Goal: Task Accomplishment & Management: Manage account settings

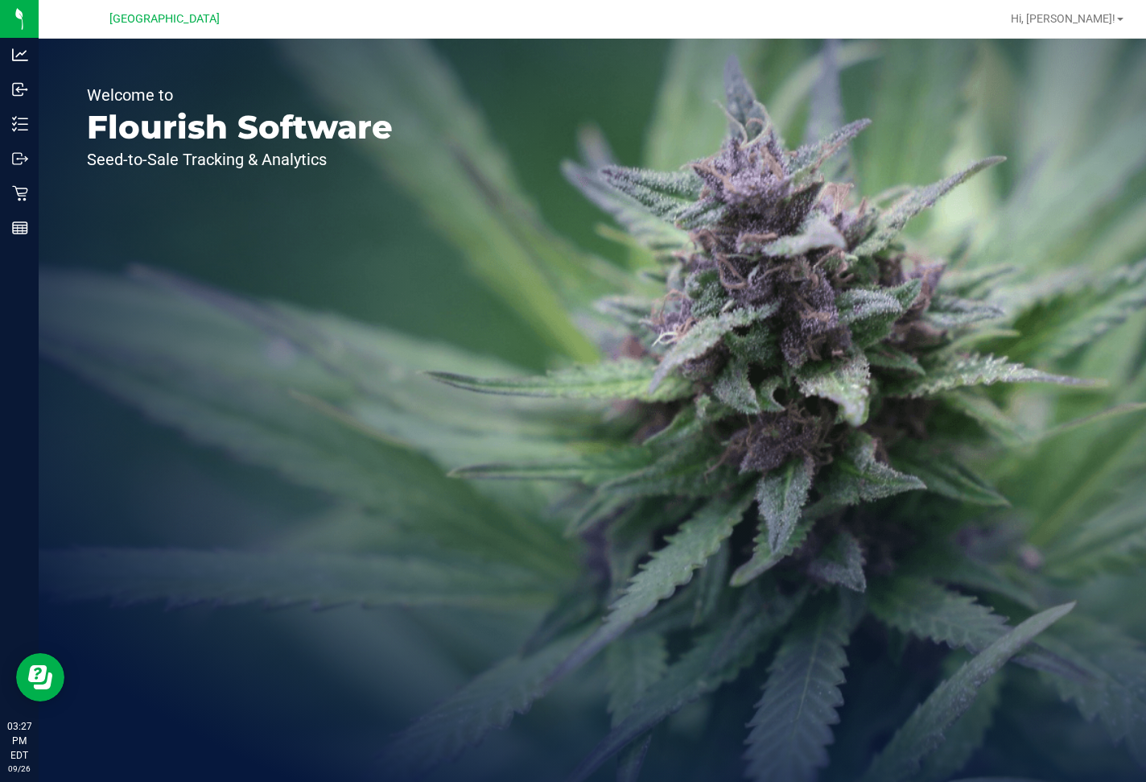
click at [0, 0] on p "Retail" at bounding box center [0, 0] width 0 height 0
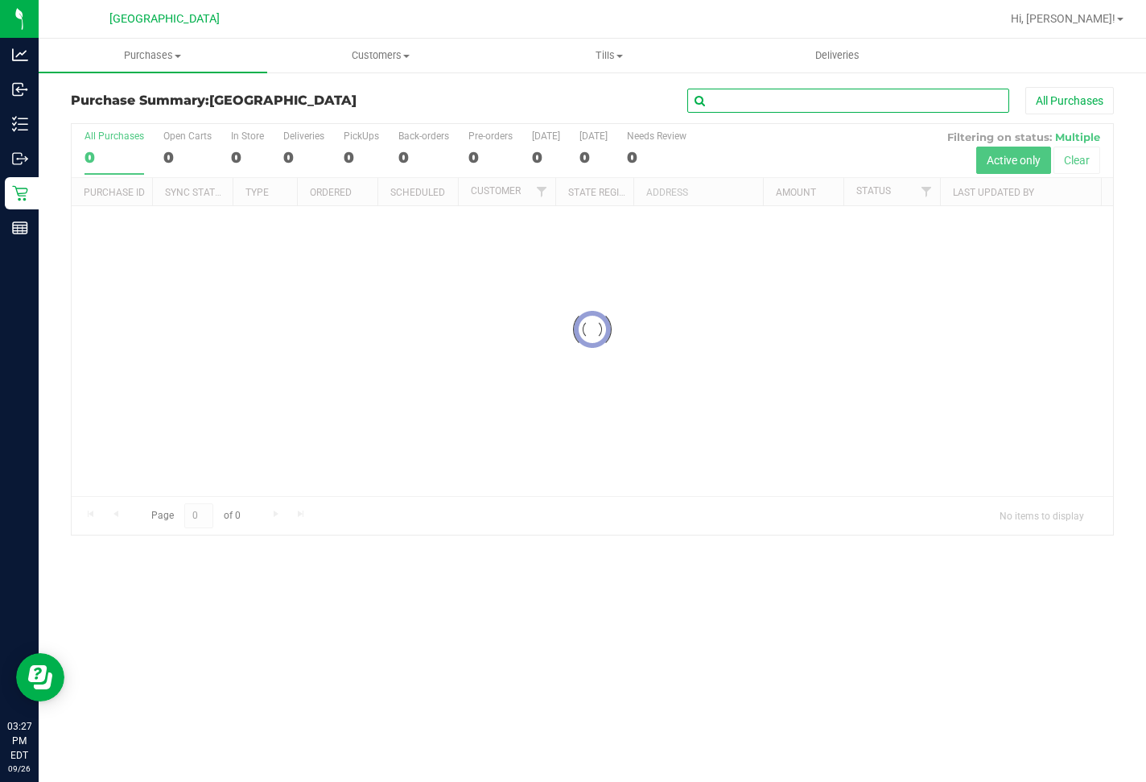
click at [835, 100] on input "text" at bounding box center [849, 101] width 322 height 24
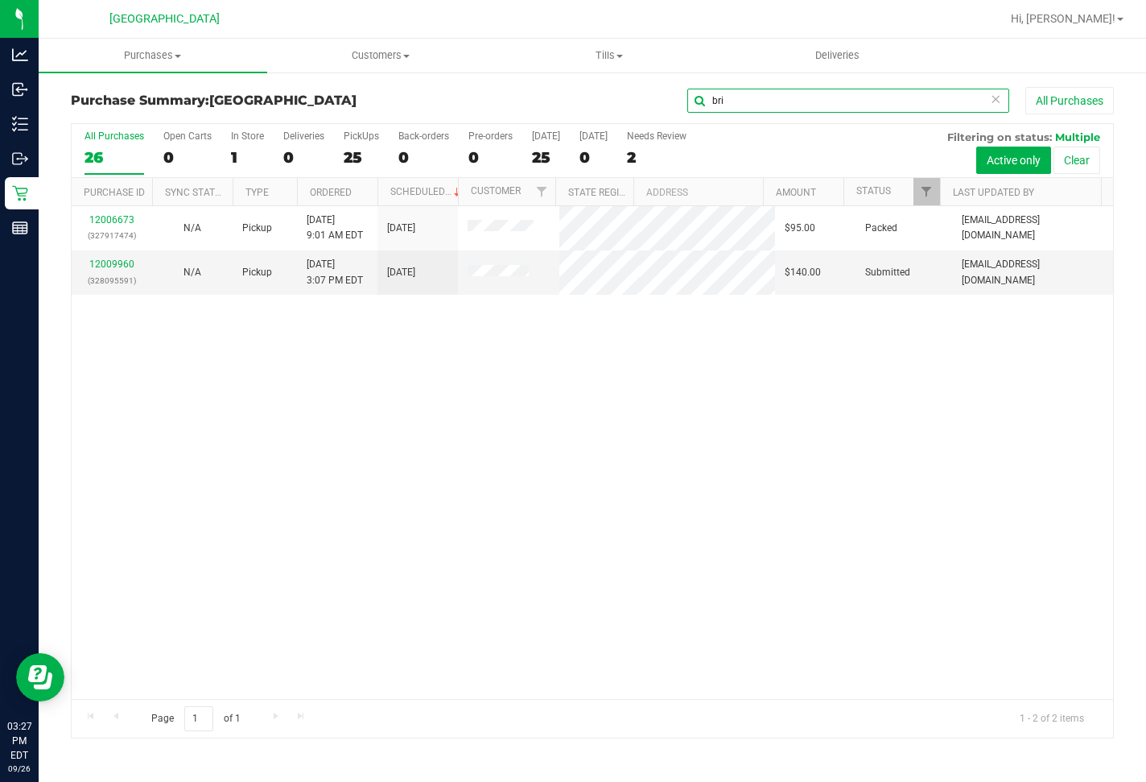
type input "bri"
click at [118, 268] on link "12009960" at bounding box center [111, 263] width 45 height 11
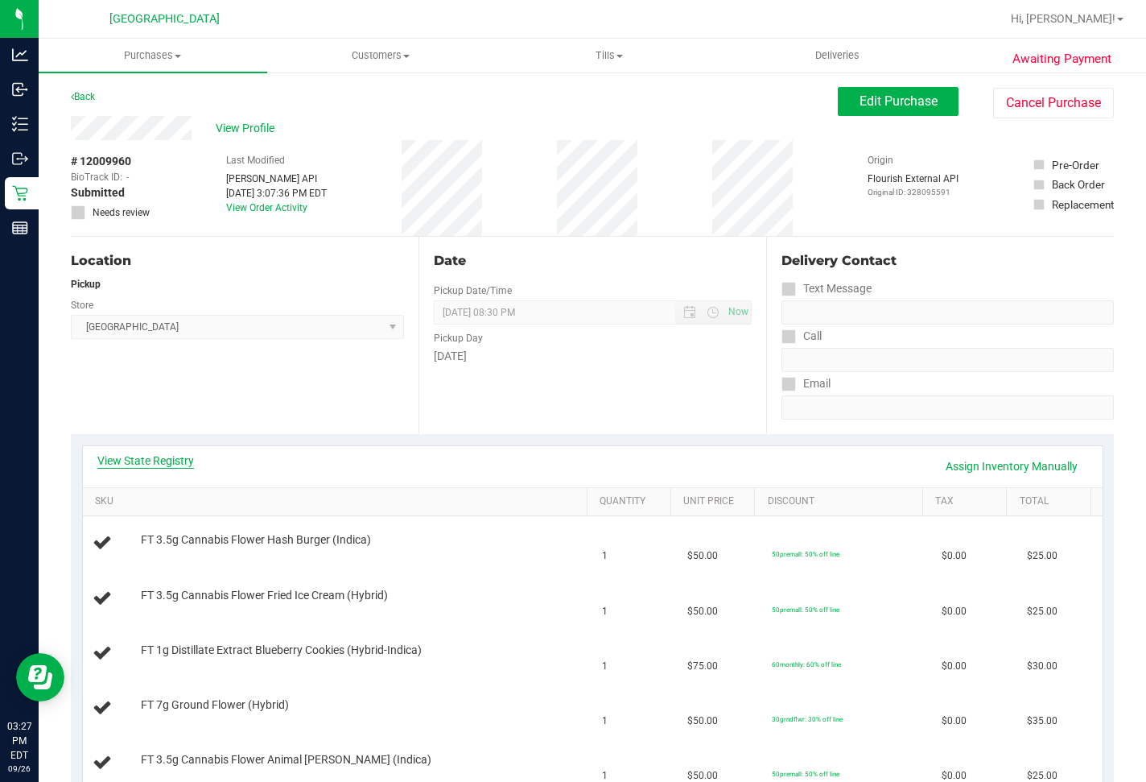
click at [143, 454] on link "View State Registry" at bounding box center [145, 460] width 97 height 16
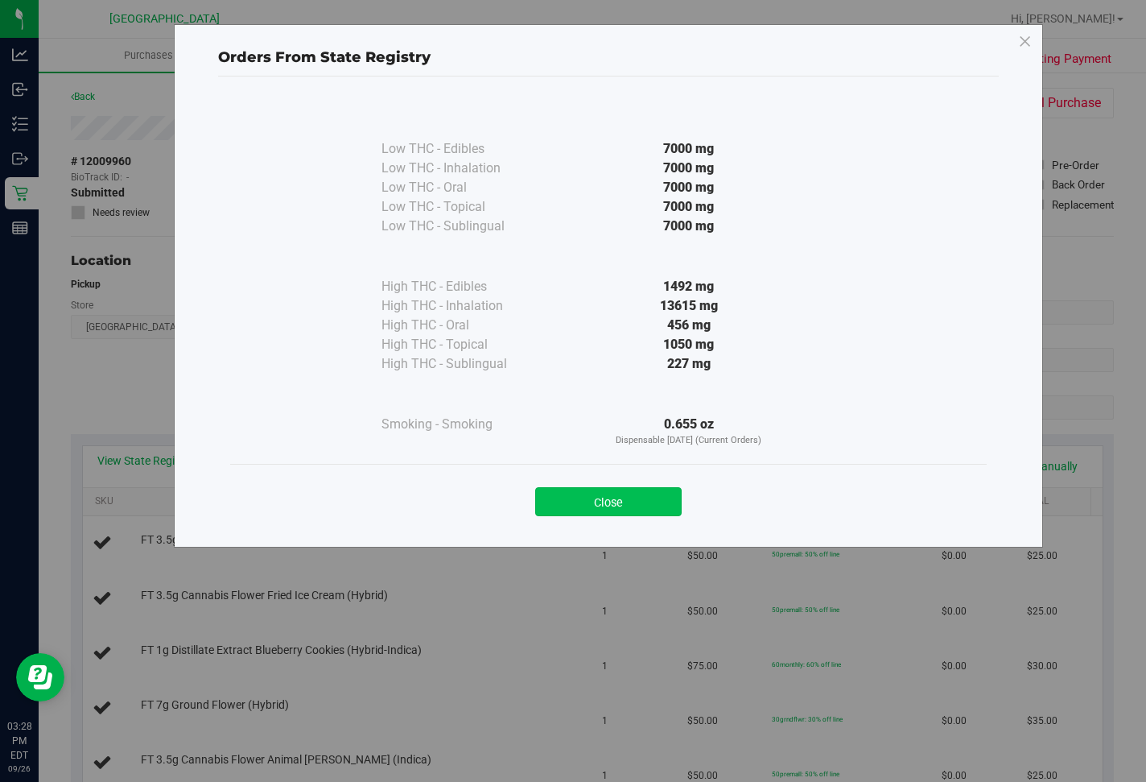
click at [622, 496] on button "Close" at bounding box center [608, 501] width 147 height 29
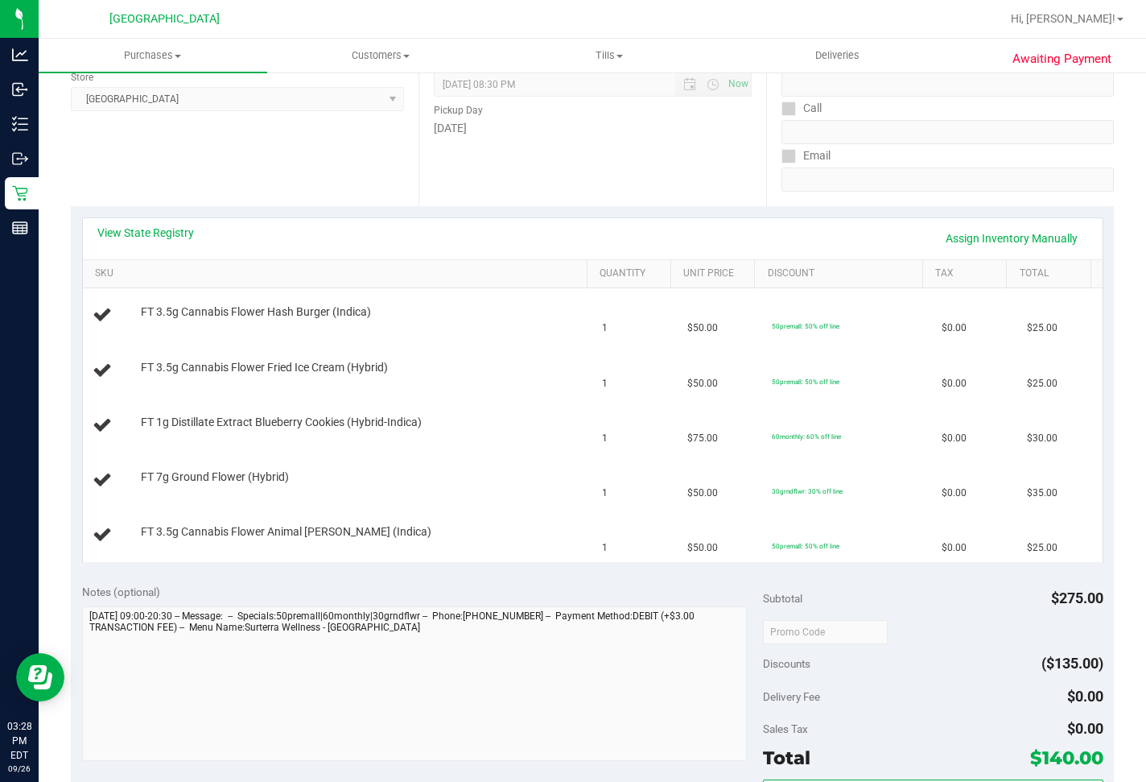
scroll to position [229, 0]
click at [156, 234] on link "View State Registry" at bounding box center [145, 232] width 97 height 16
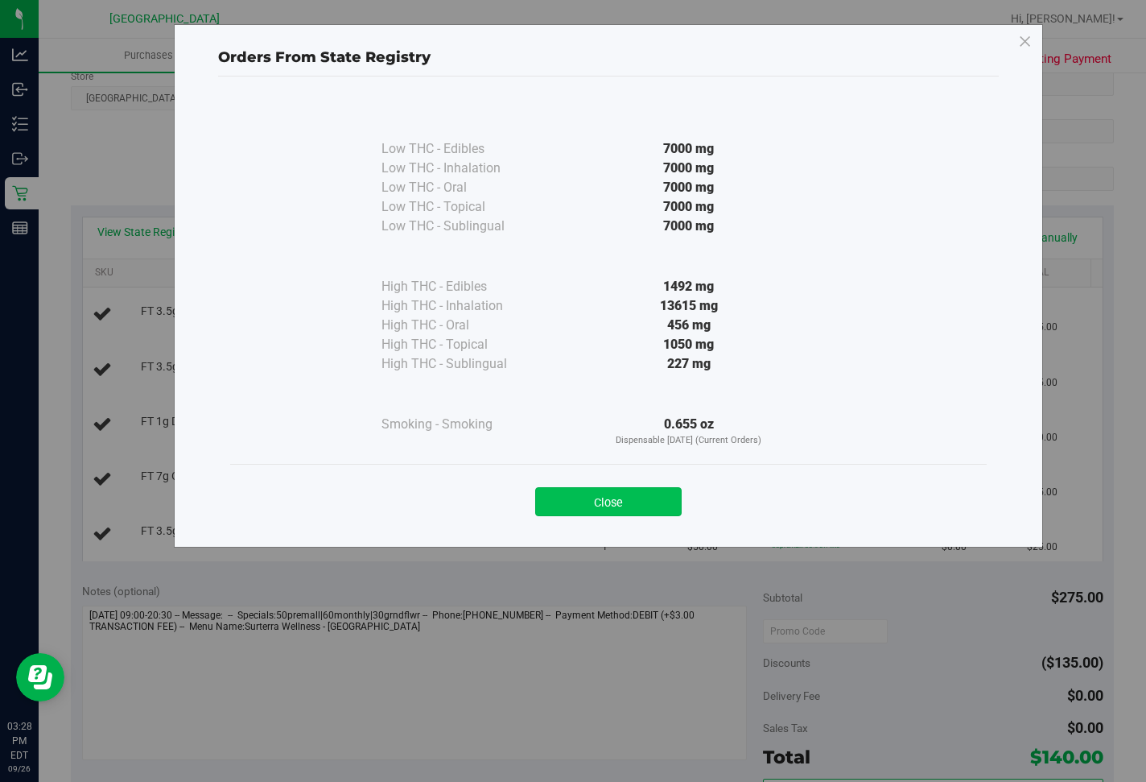
click at [622, 509] on button "Close" at bounding box center [608, 501] width 147 height 29
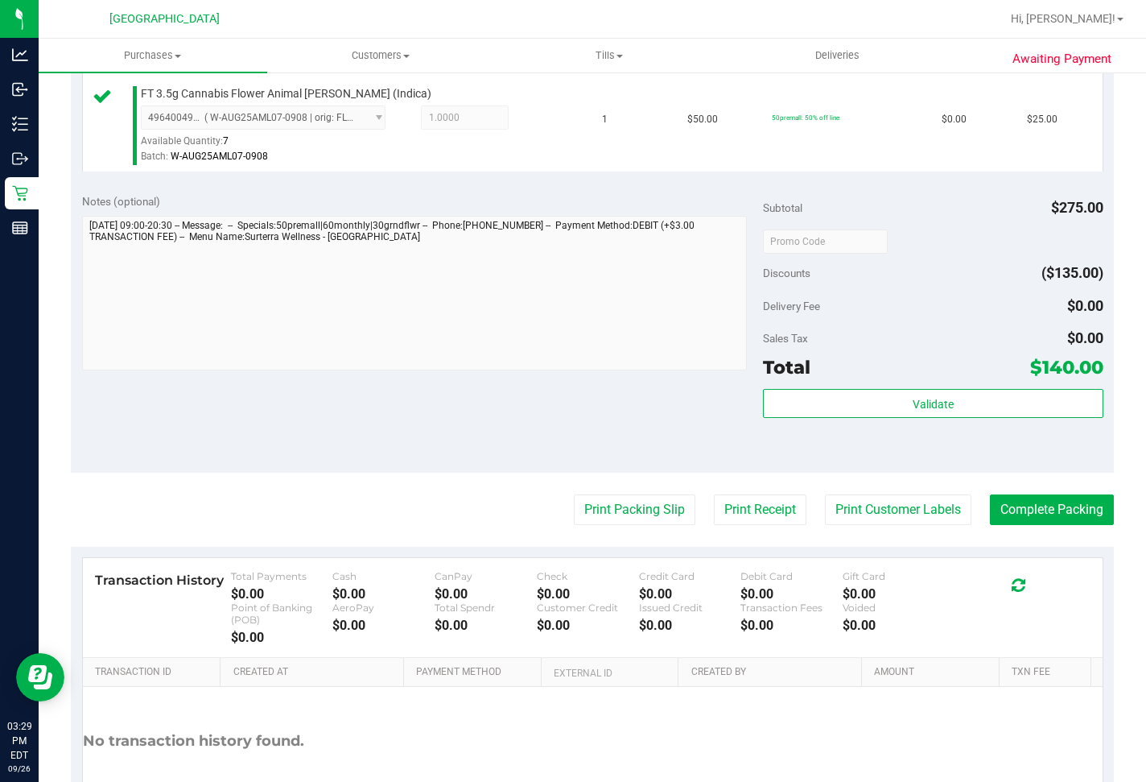
scroll to position [858, 0]
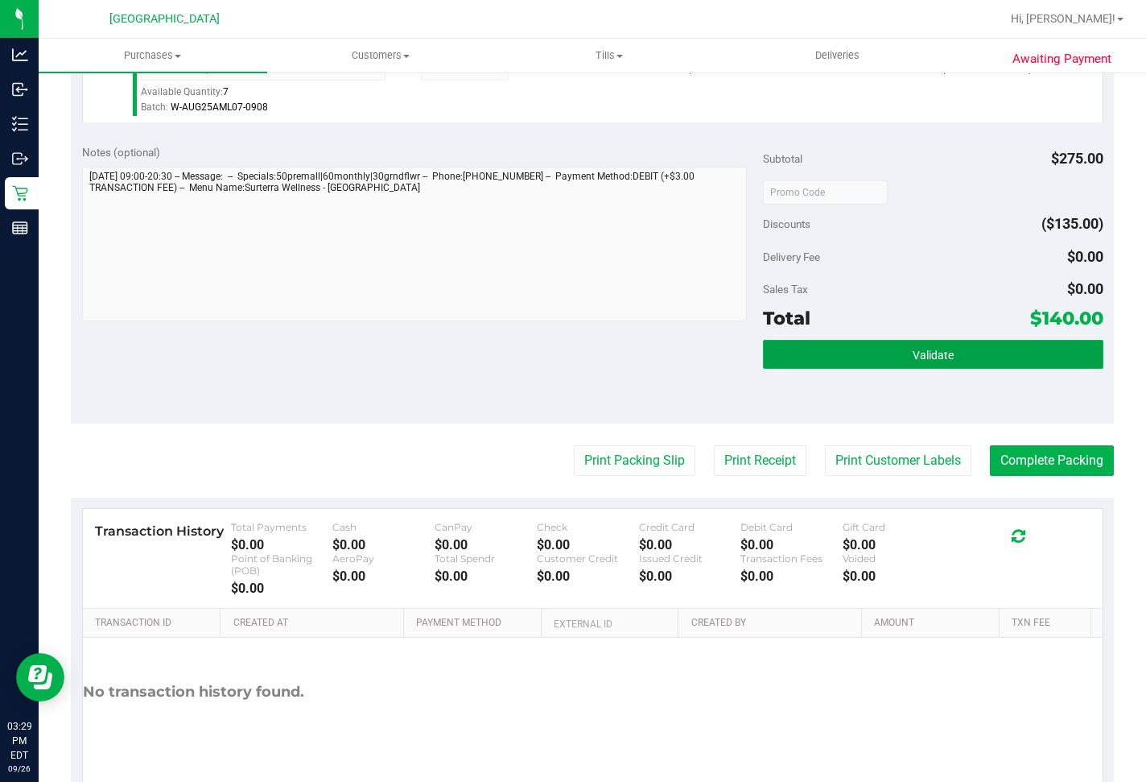
click at [959, 369] on button "Validate" at bounding box center [933, 354] width 341 height 29
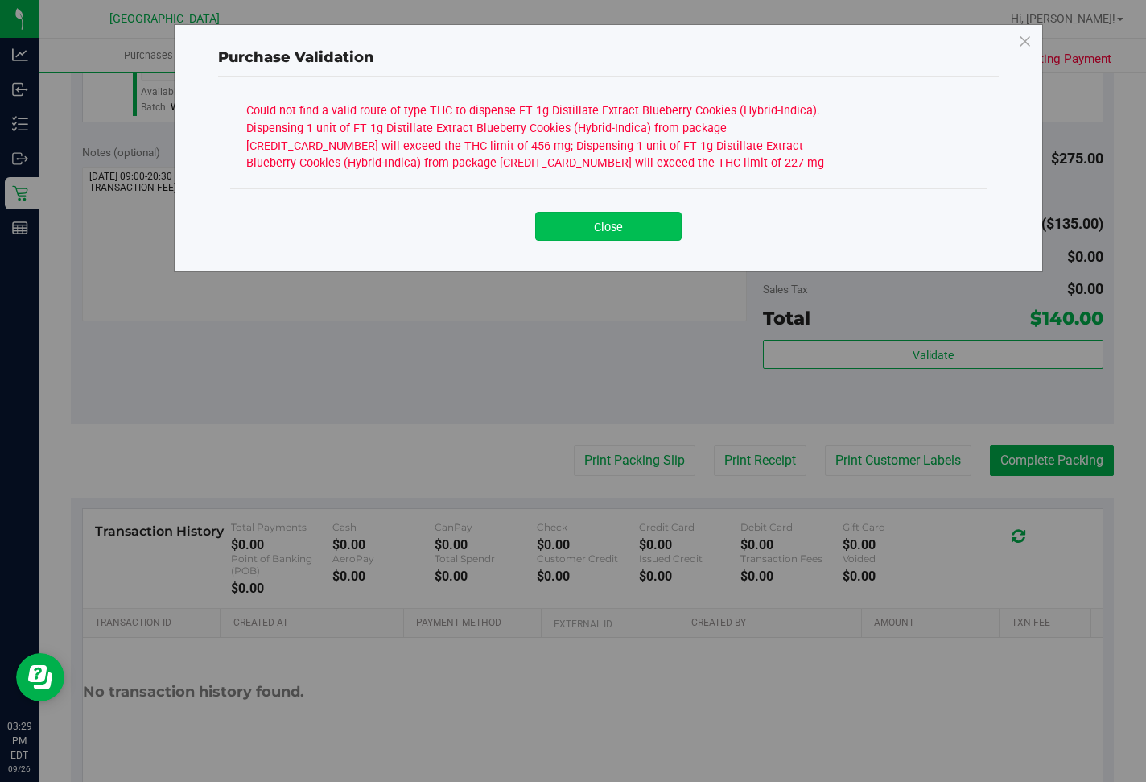
click at [618, 235] on button "Close" at bounding box center [608, 226] width 147 height 29
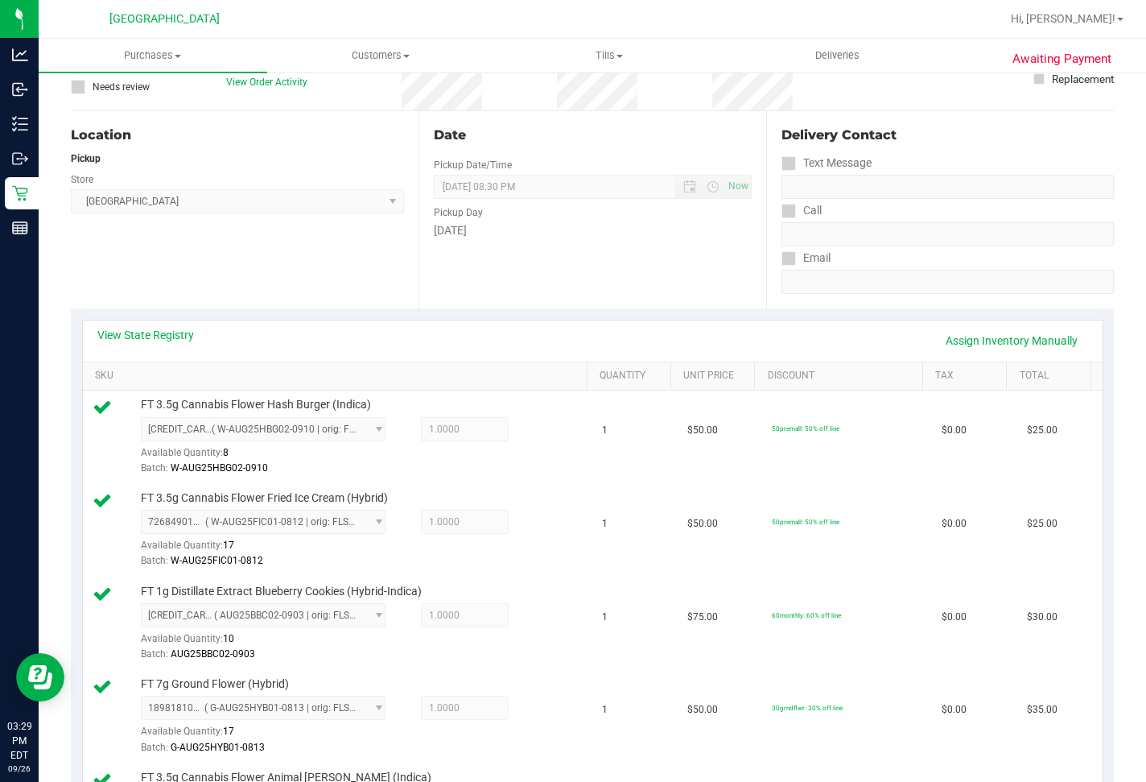
scroll to position [127, 0]
click at [159, 327] on link "View State Registry" at bounding box center [145, 333] width 97 height 16
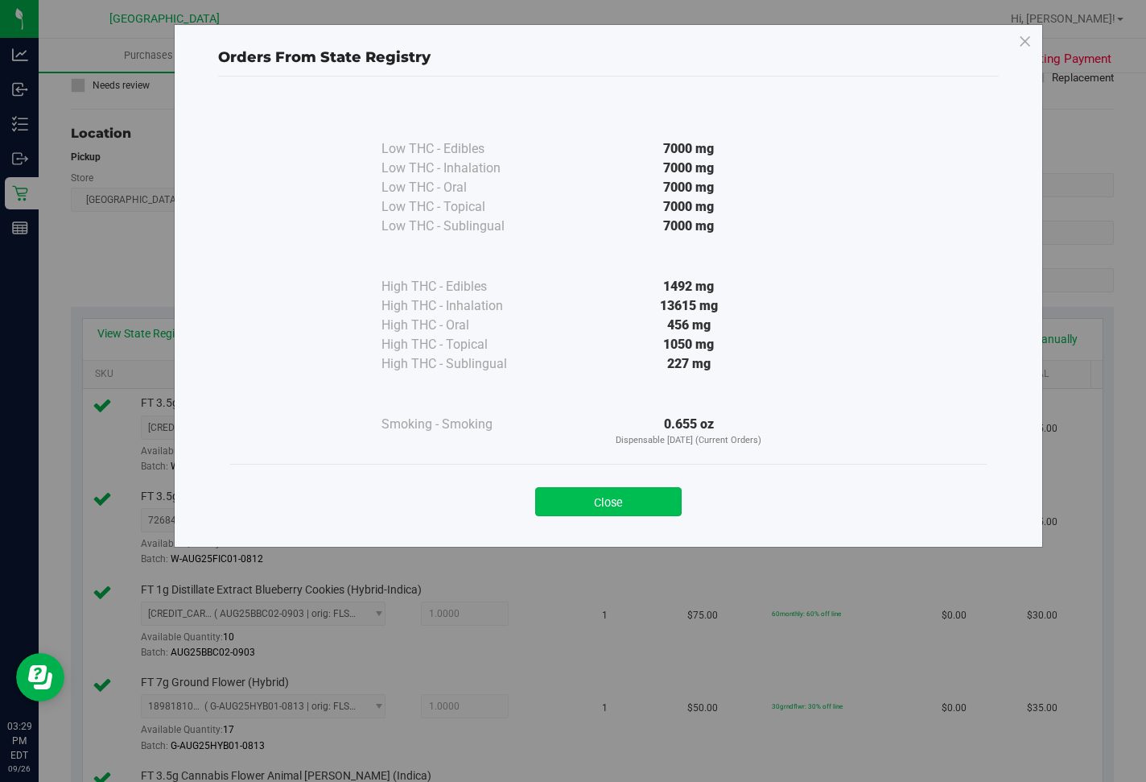
click at [613, 501] on button "Close" at bounding box center [608, 501] width 147 height 29
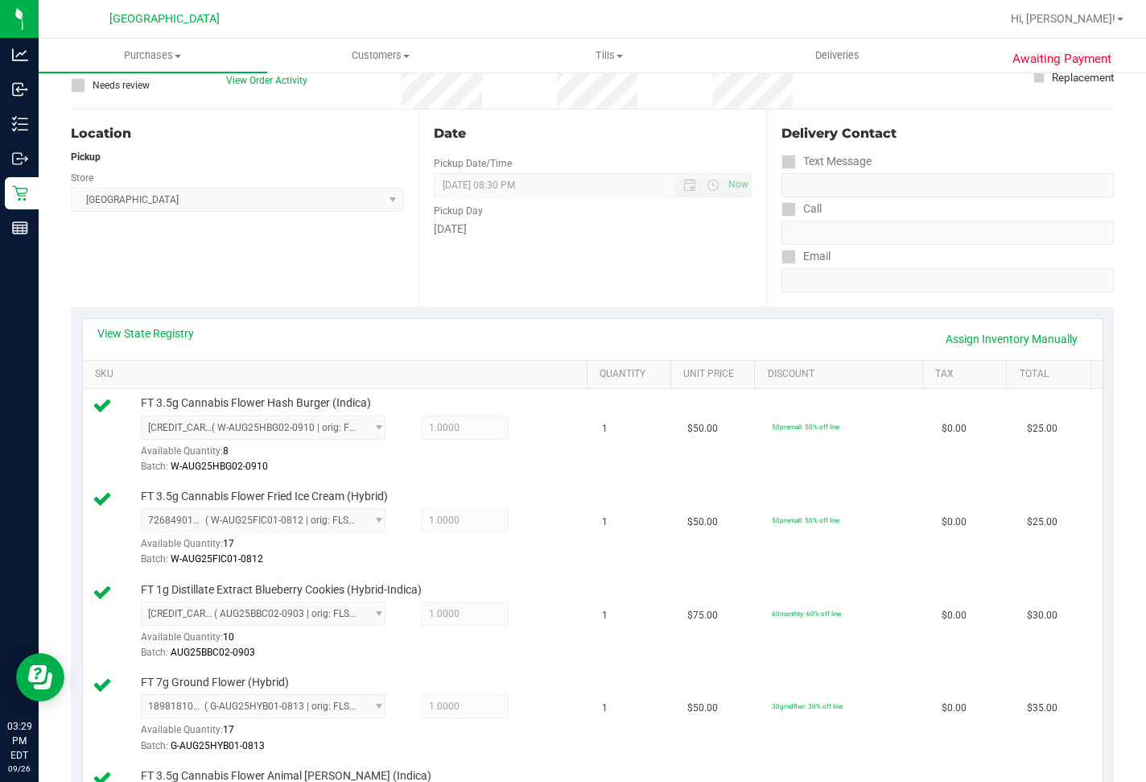
scroll to position [0, 0]
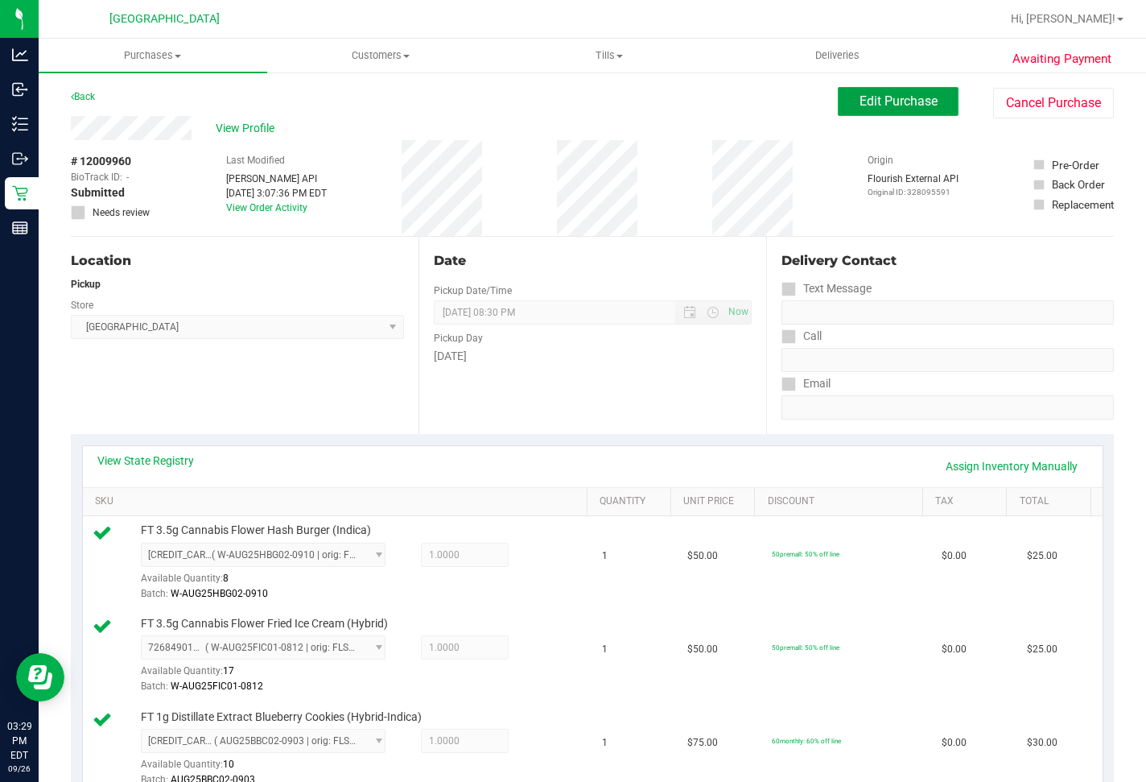
click at [872, 95] on span "Edit Purchase" at bounding box center [899, 100] width 78 height 15
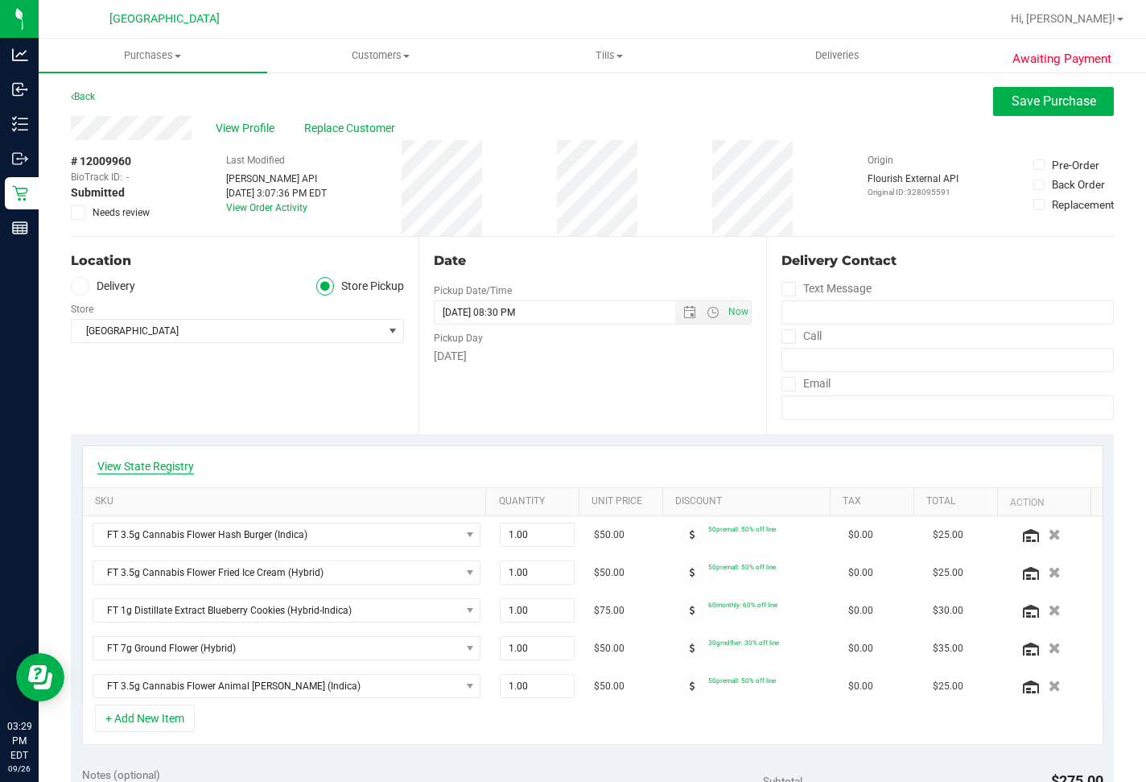
click at [169, 461] on link "View State Registry" at bounding box center [145, 466] width 97 height 16
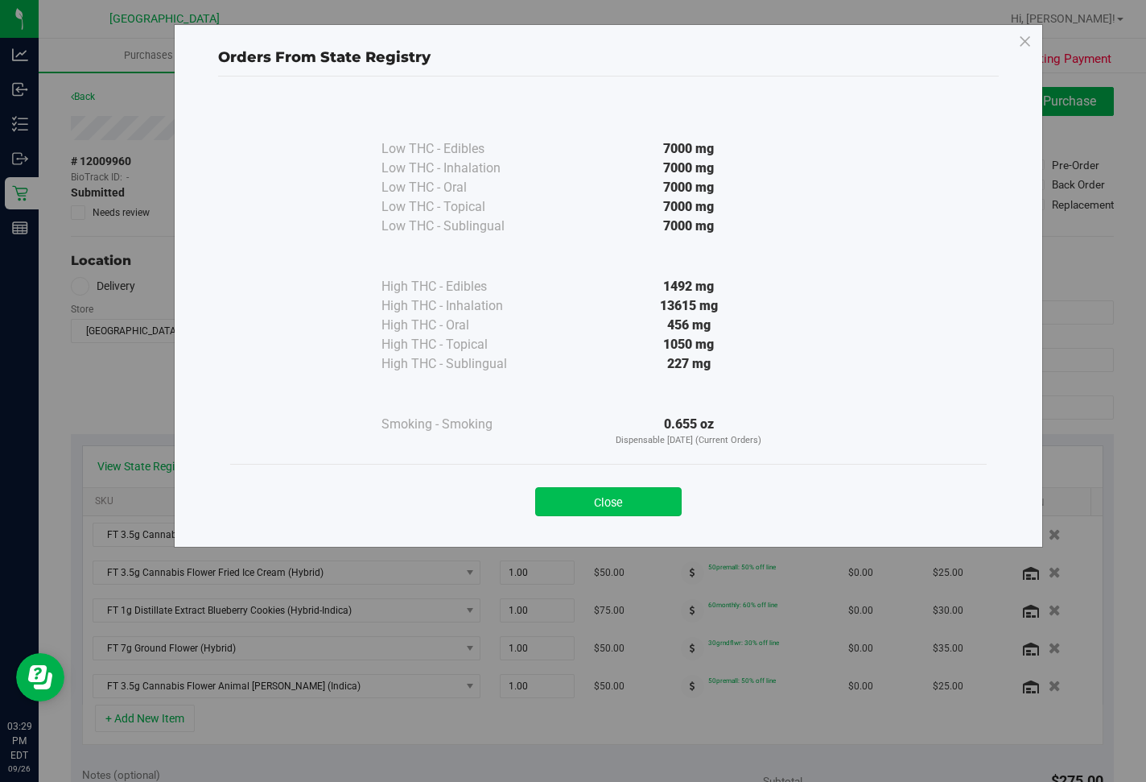
click at [547, 497] on button "Close" at bounding box center [608, 501] width 147 height 29
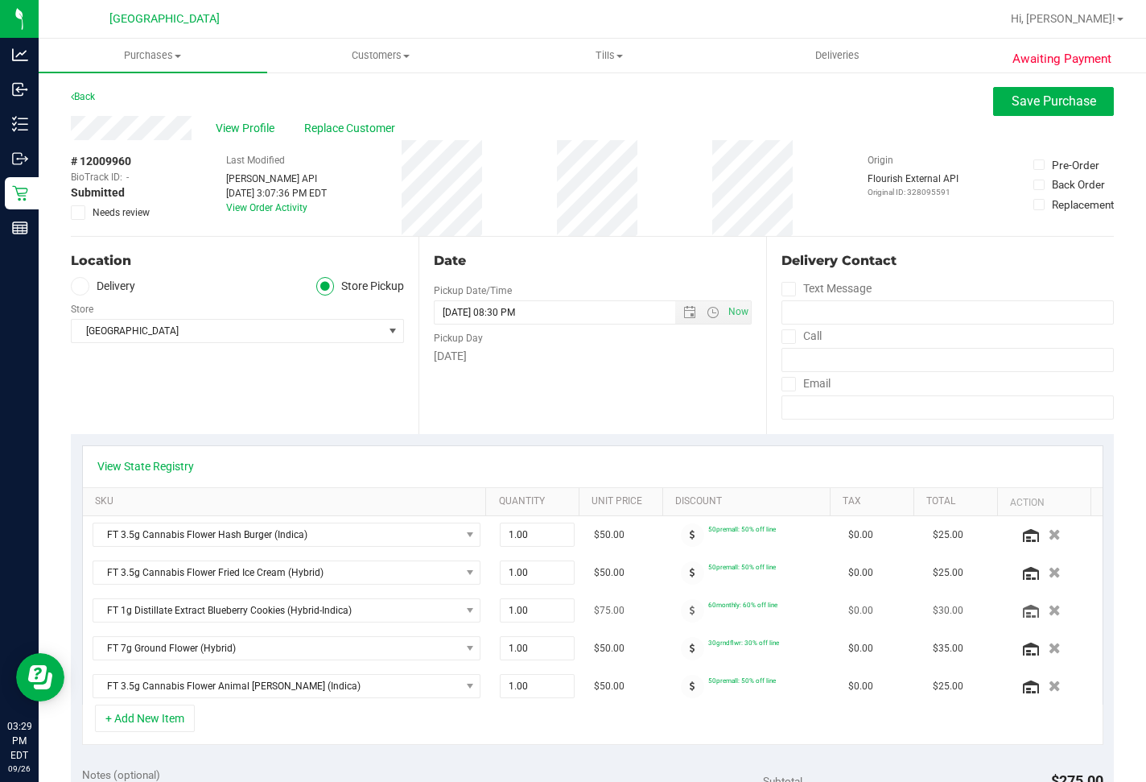
click at [1049, 605] on icon "button" at bounding box center [1055, 610] width 12 height 11
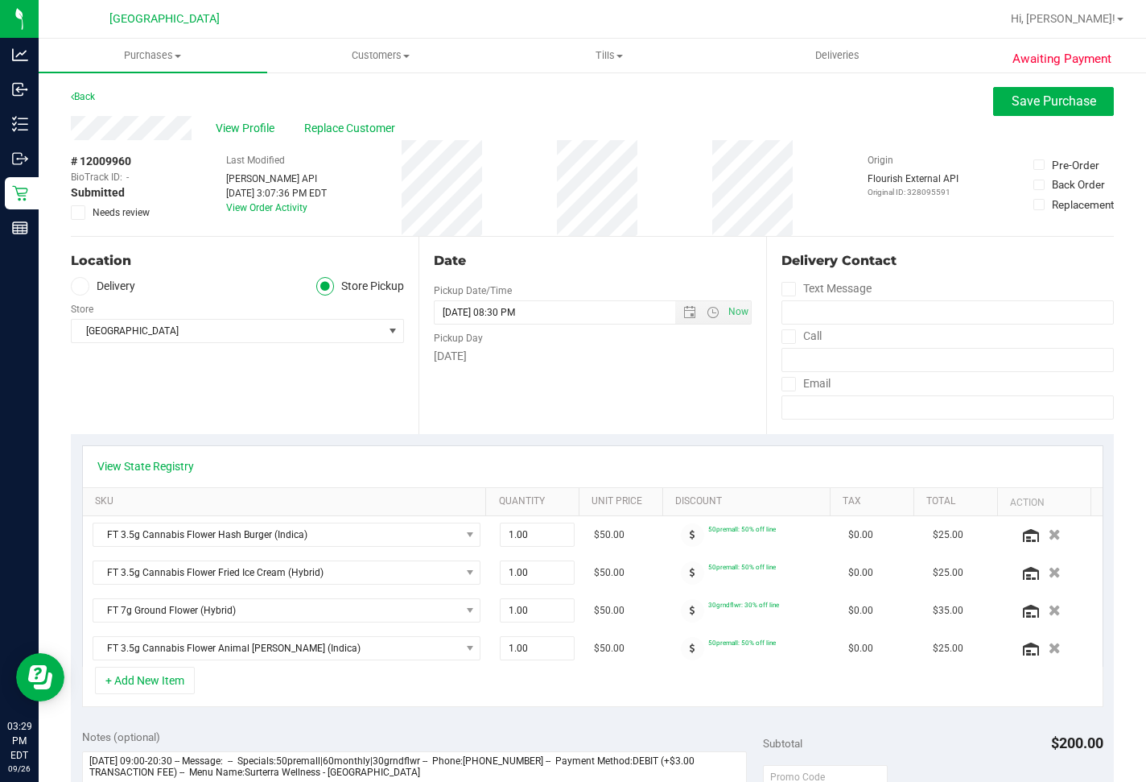
click at [82, 213] on icon at bounding box center [78, 213] width 10 height 0
click at [0, 0] on input "Needs review" at bounding box center [0, 0] width 0 height 0
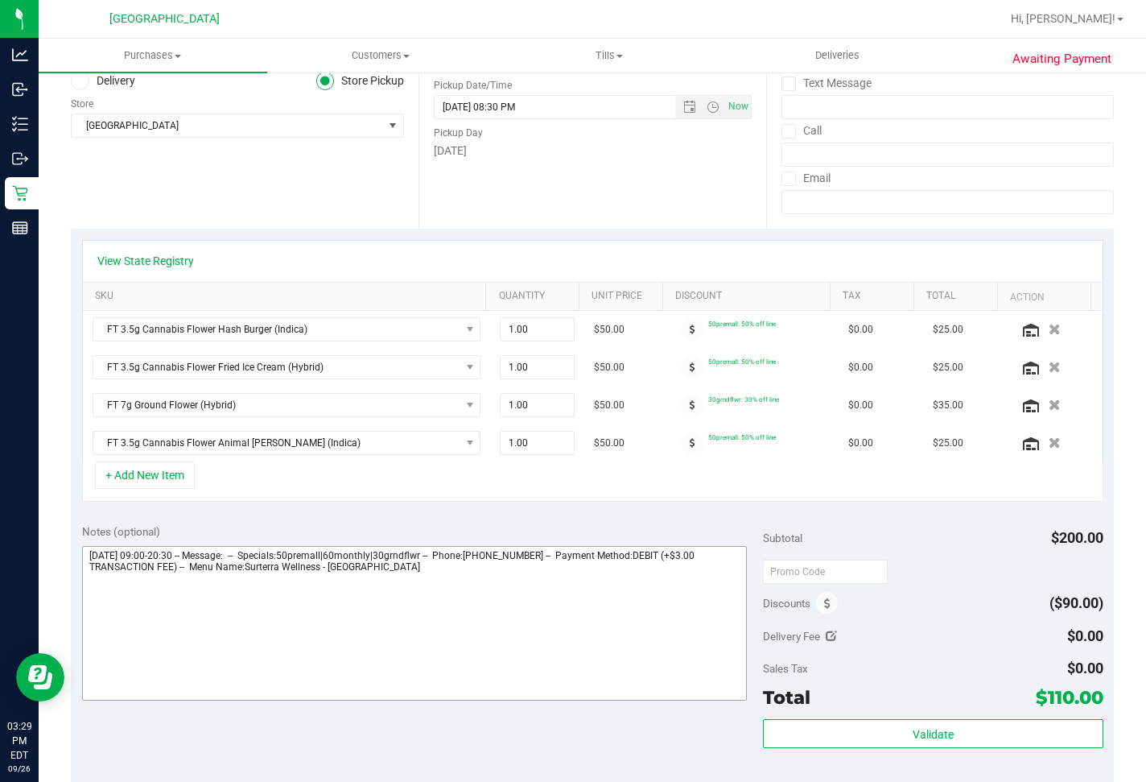
scroll to position [242, 0]
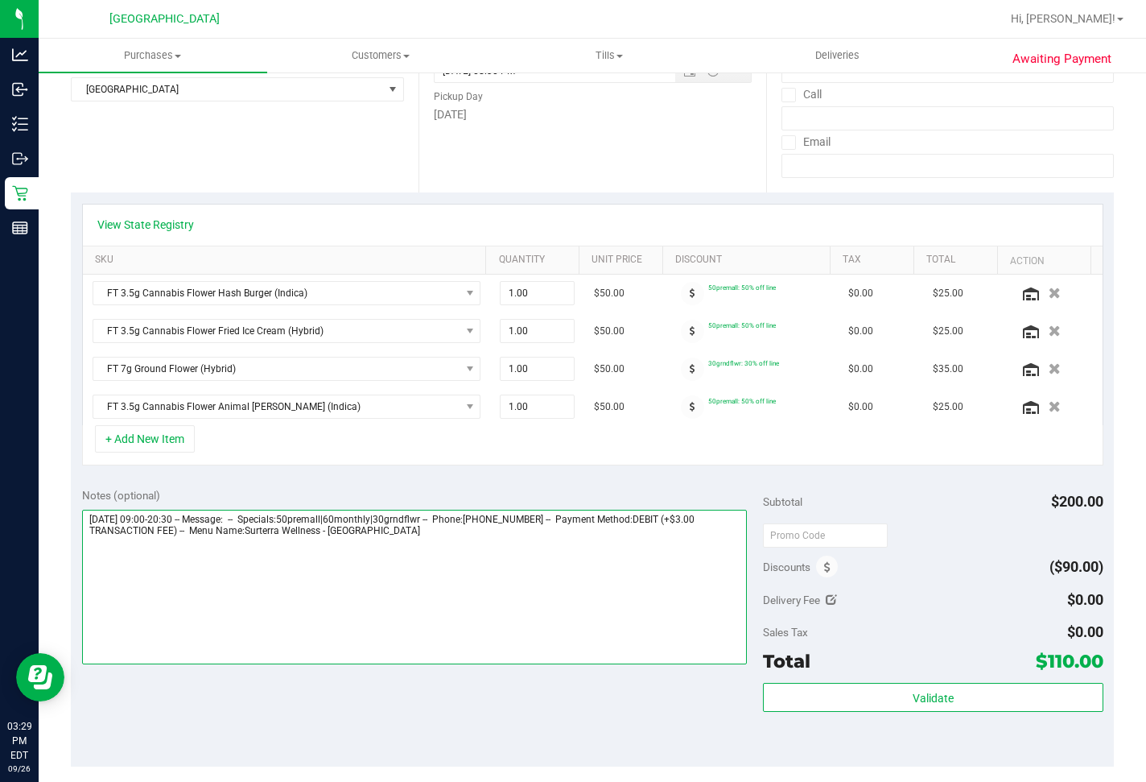
click at [446, 552] on textarea at bounding box center [414, 587] width 665 height 155
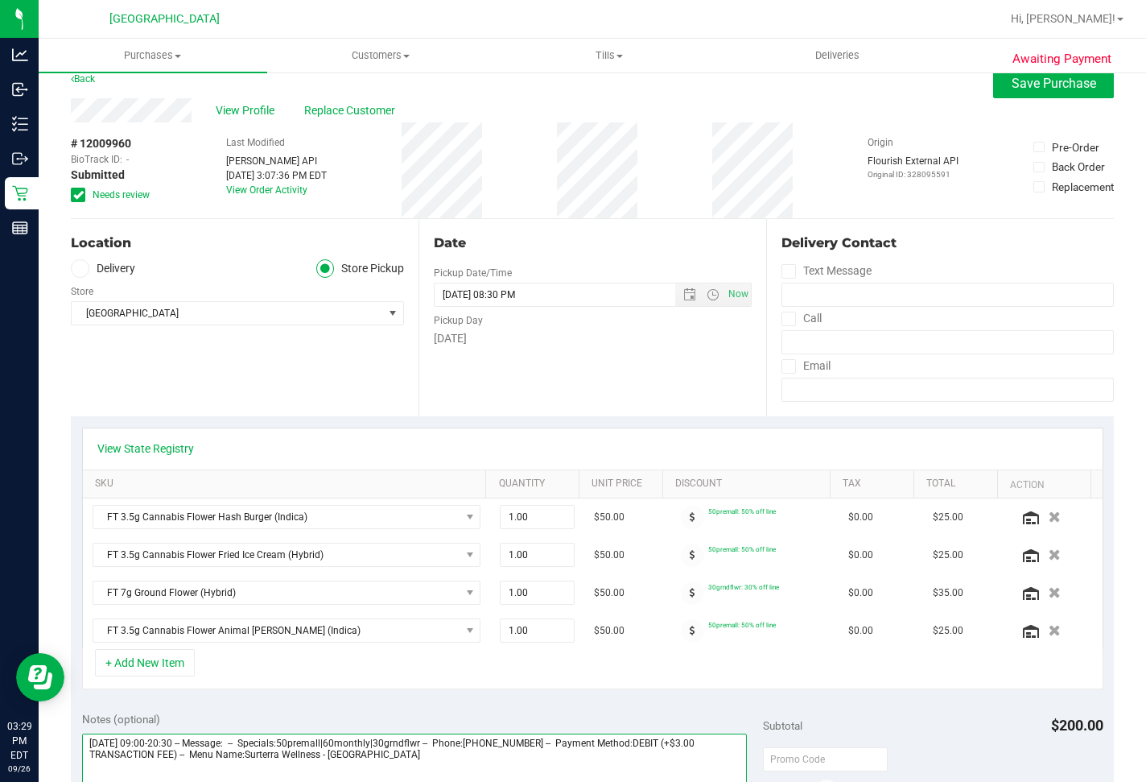
scroll to position [0, 0]
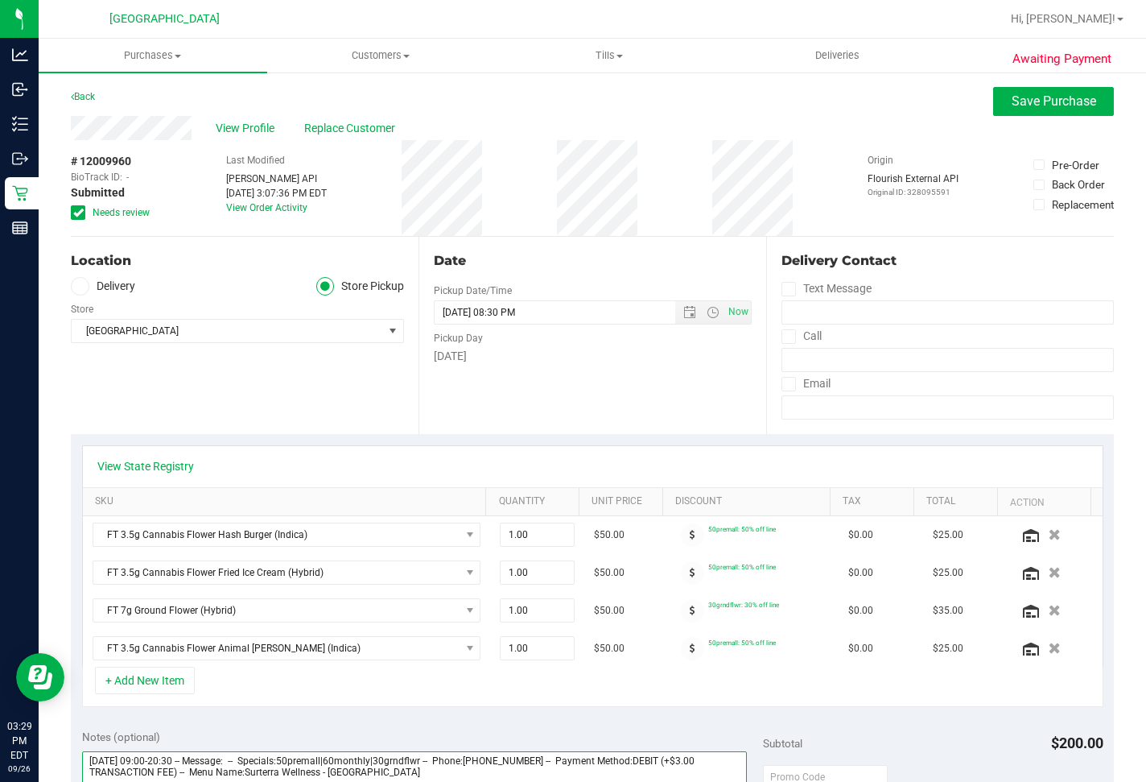
type textarea "[DATE] 09:00-20:30 -- Message: -- Specials:50premall|60monthly|30grndflwr -- Ph…"
click at [481, 684] on div "+ Add New Item" at bounding box center [593, 687] width 1022 height 40
click at [1018, 110] on button "Save Purchase" at bounding box center [1054, 101] width 121 height 29
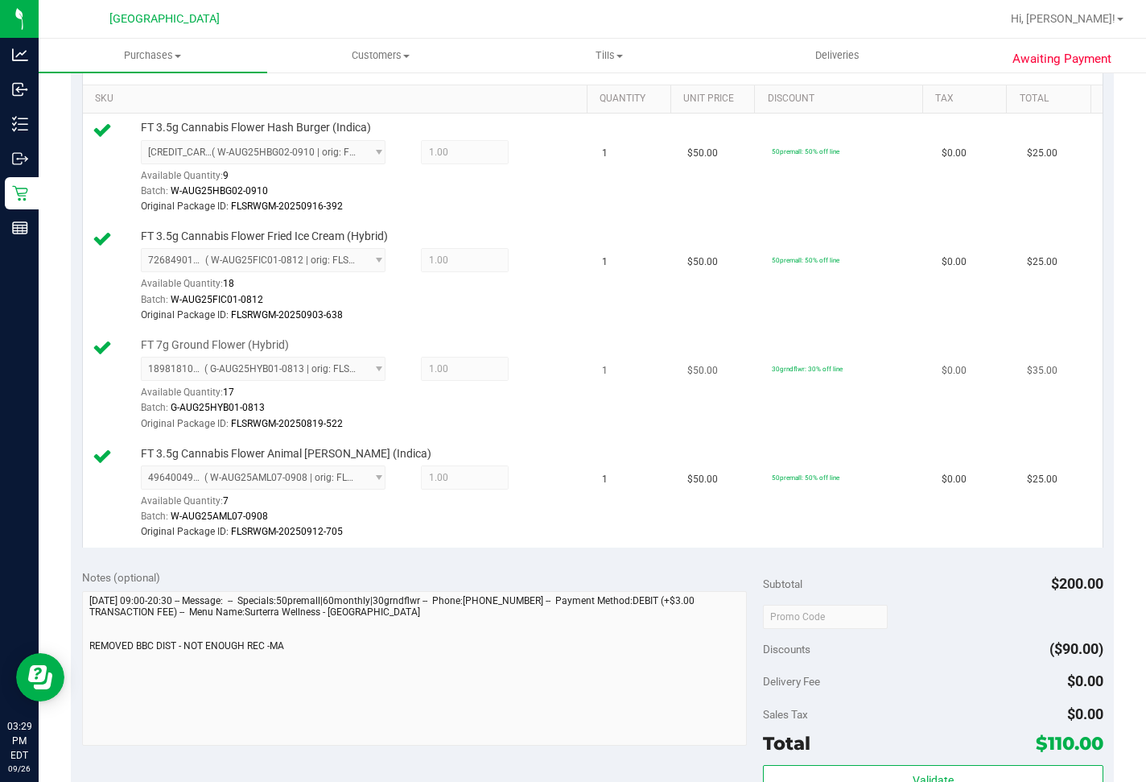
drag, startPoint x: 508, startPoint y: 494, endPoint x: 647, endPoint y: 492, distance: 139.3
click at [510, 432] on div "Original Package ID: FLSRWGM-20250819-522" at bounding box center [362, 423] width 442 height 15
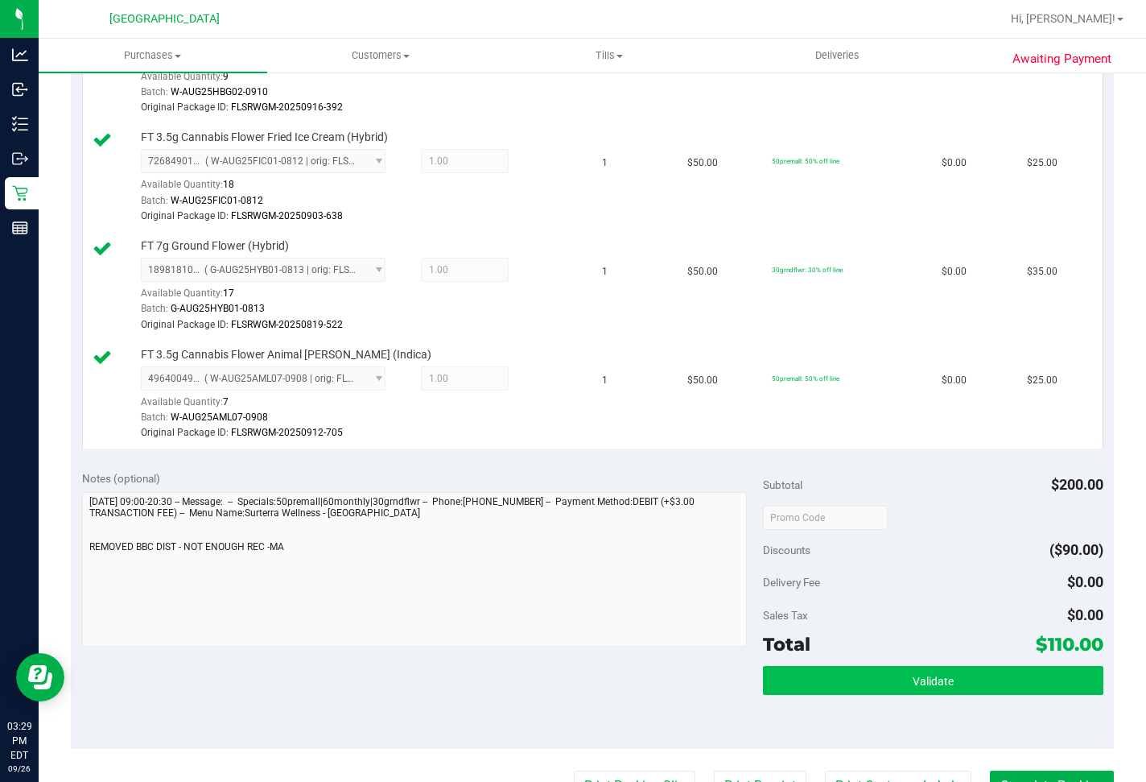
scroll to position [644, 0]
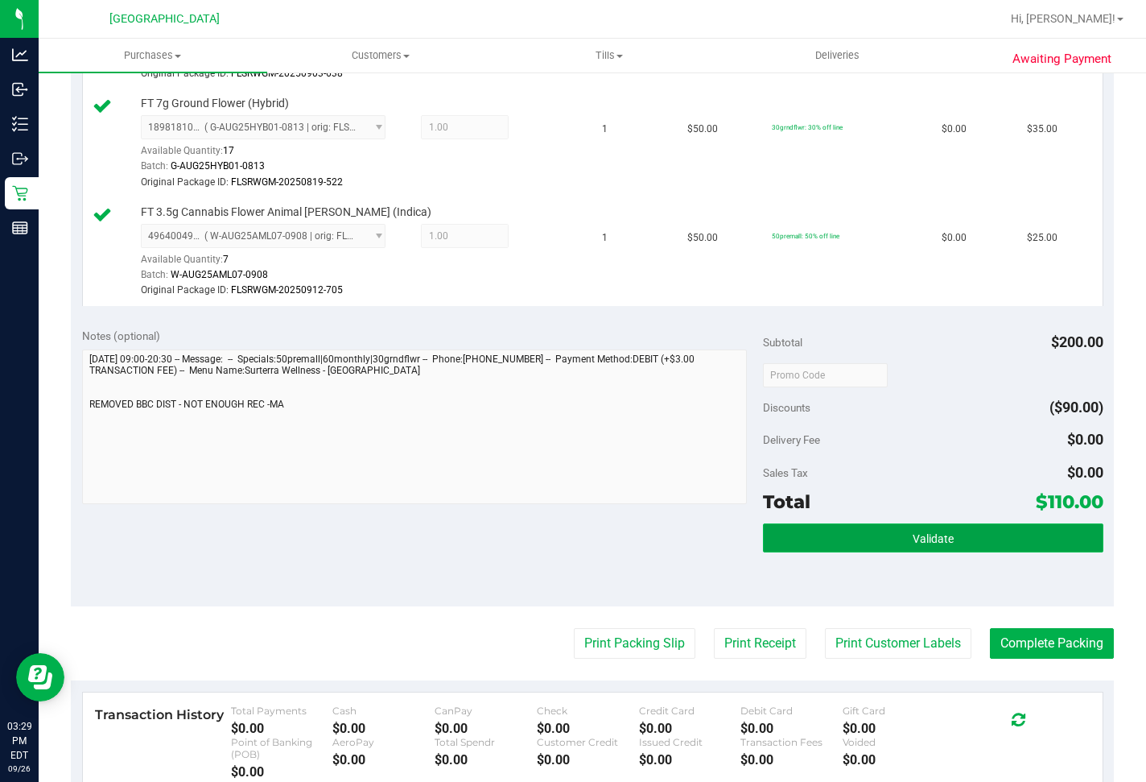
click at [864, 552] on button "Validate" at bounding box center [933, 537] width 341 height 29
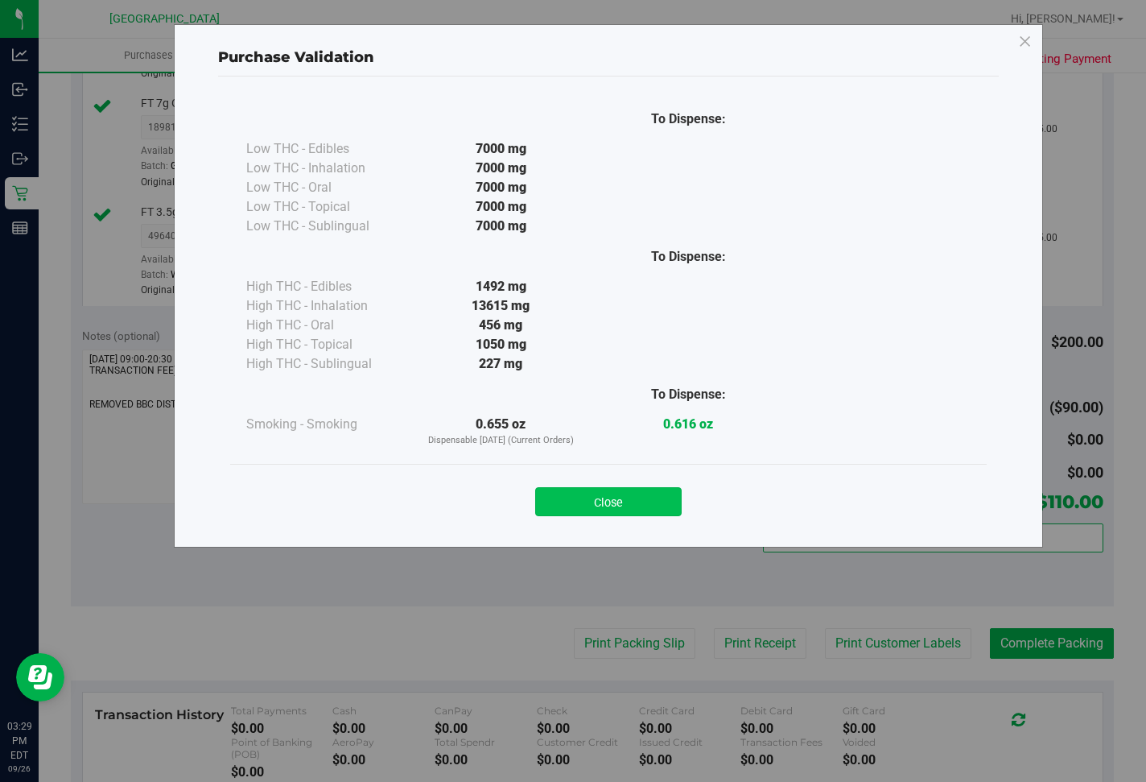
click at [642, 502] on button "Close" at bounding box center [608, 501] width 147 height 29
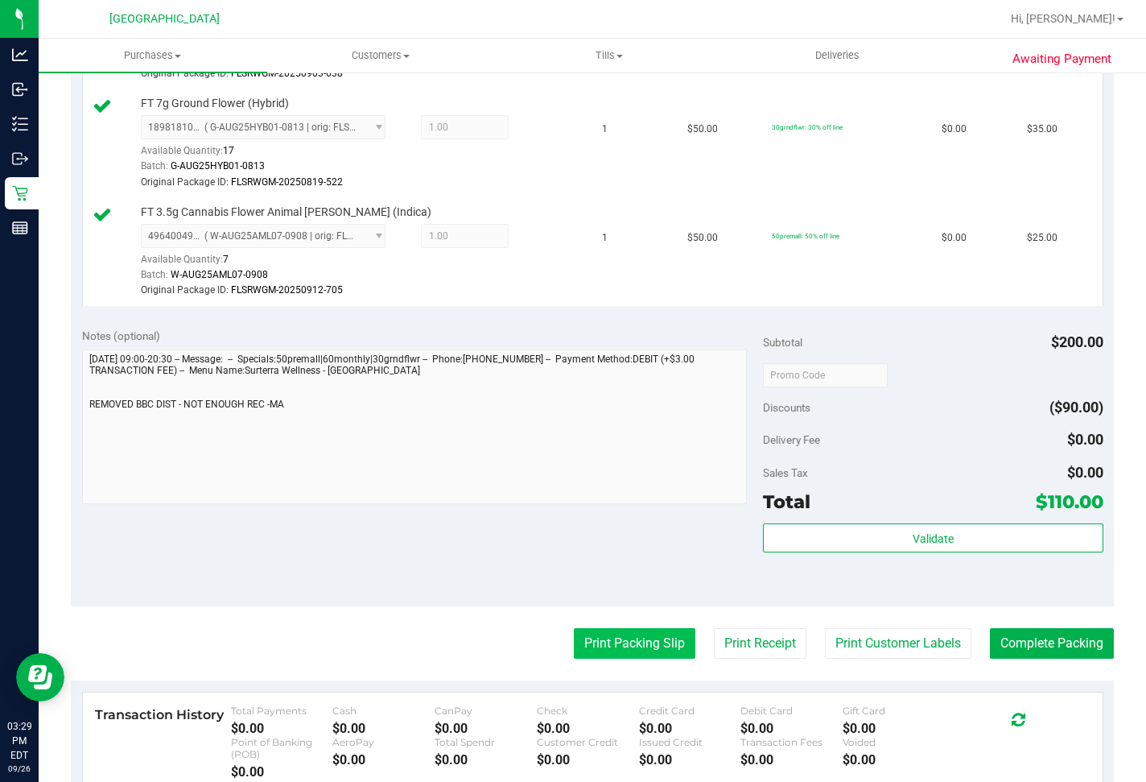
click at [574, 659] on button "Print Packing Slip" at bounding box center [635, 643] width 122 height 31
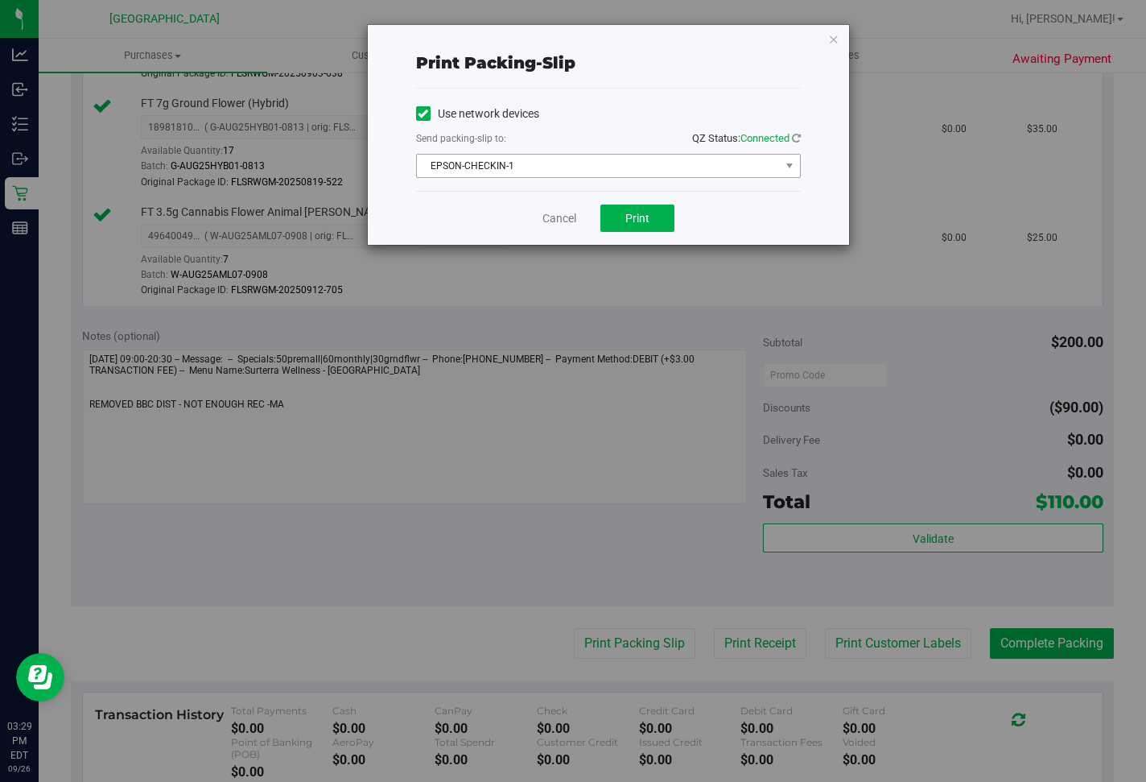
click at [622, 159] on span "EPSON-CHECKIN-1" at bounding box center [598, 166] width 363 height 23
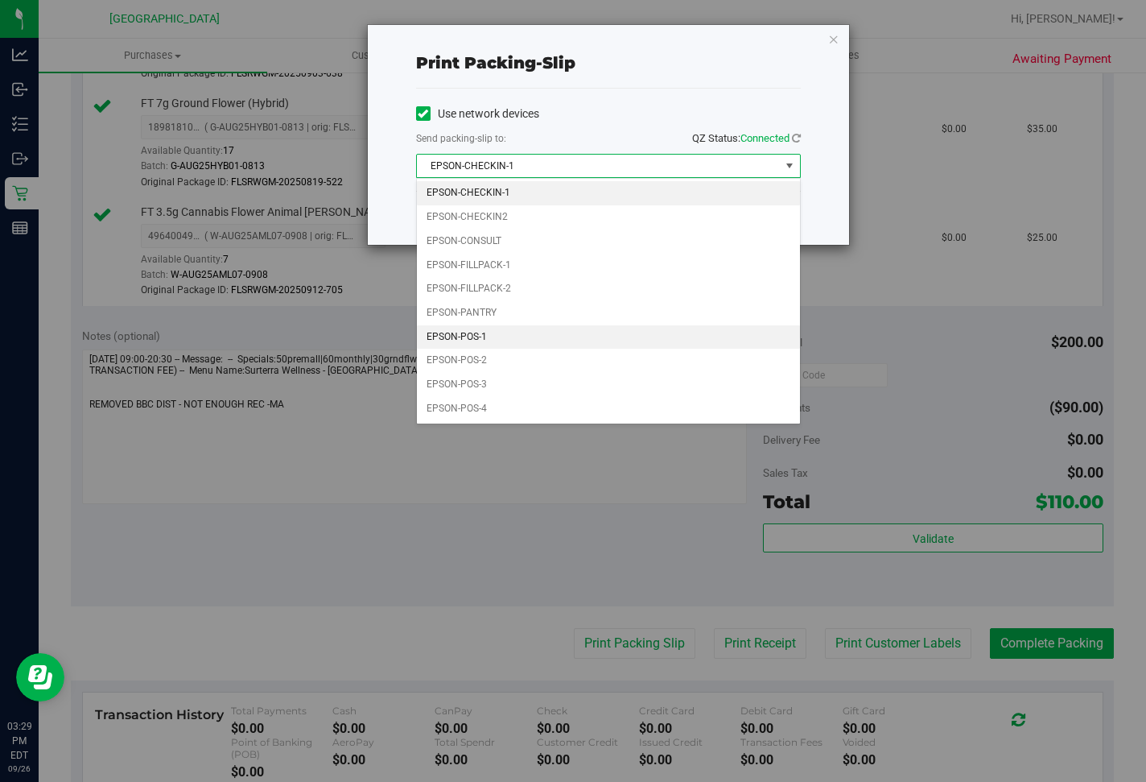
drag, startPoint x: 462, startPoint y: 336, endPoint x: 562, endPoint y: 291, distance: 109.2
click at [463, 335] on li "EPSON-POS-1" at bounding box center [608, 337] width 383 height 24
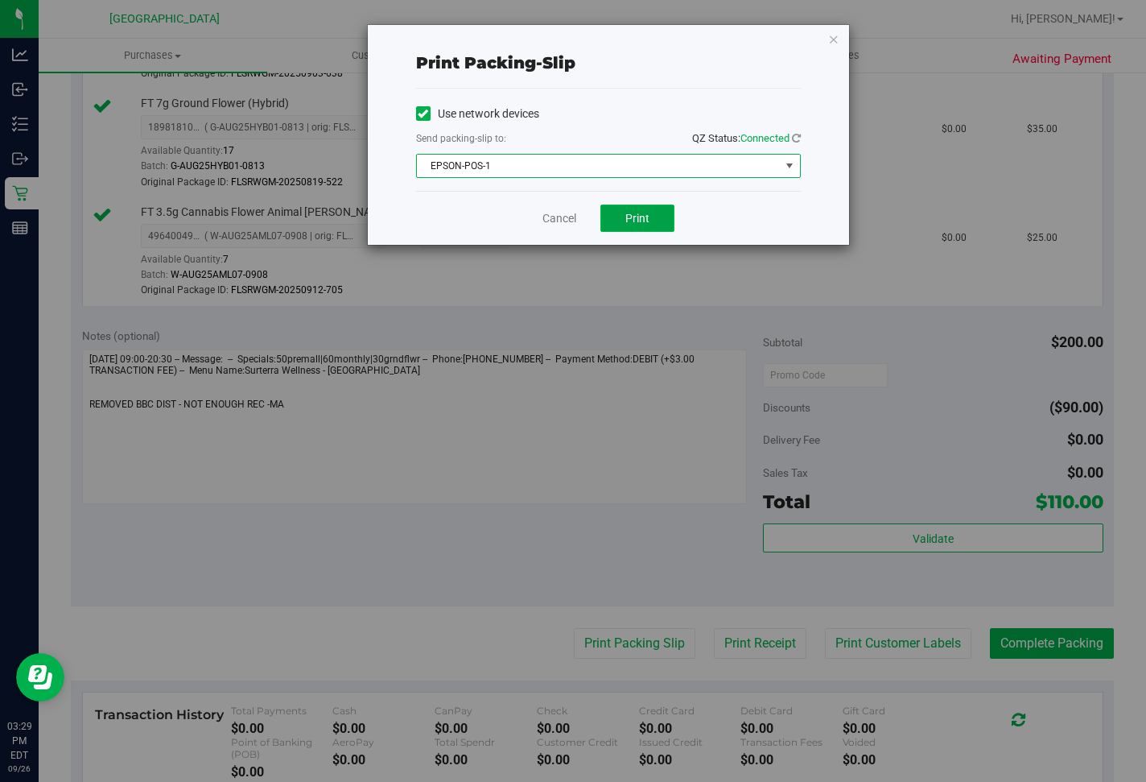
click at [652, 209] on button "Print" at bounding box center [638, 217] width 74 height 27
click at [561, 215] on link "Cancel" at bounding box center [560, 218] width 34 height 17
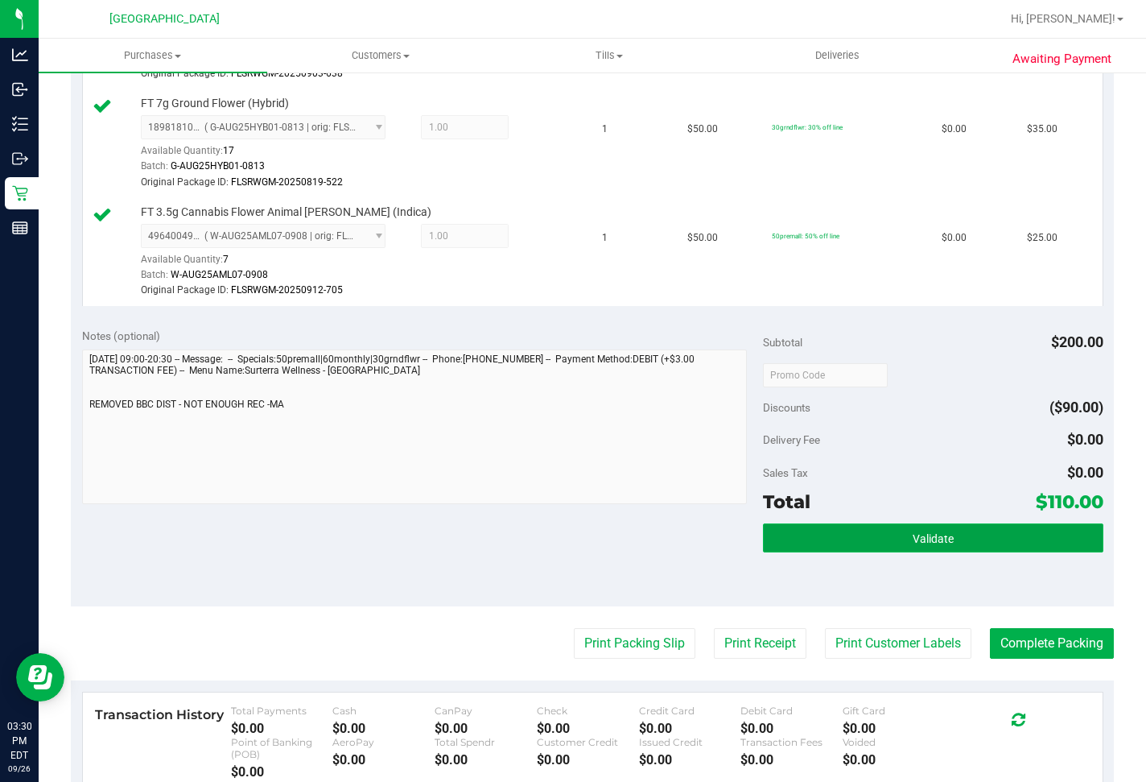
click at [859, 552] on button "Validate" at bounding box center [933, 537] width 341 height 29
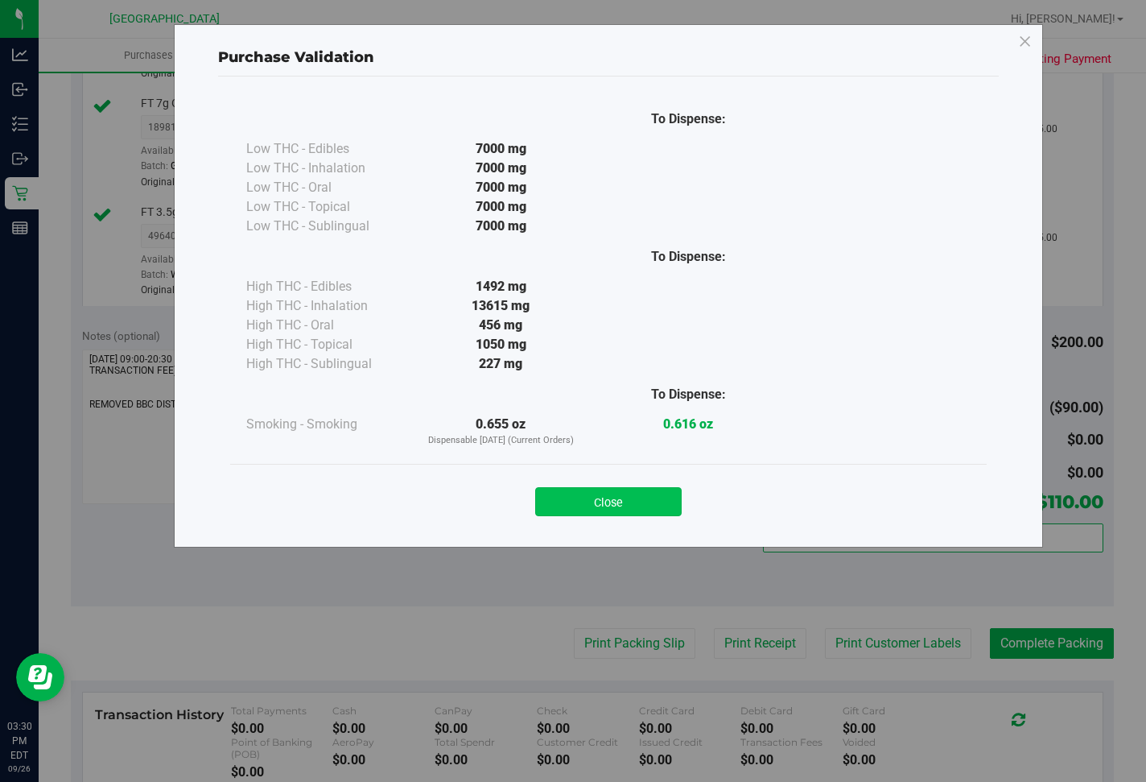
click at [605, 503] on button "Close" at bounding box center [608, 501] width 147 height 29
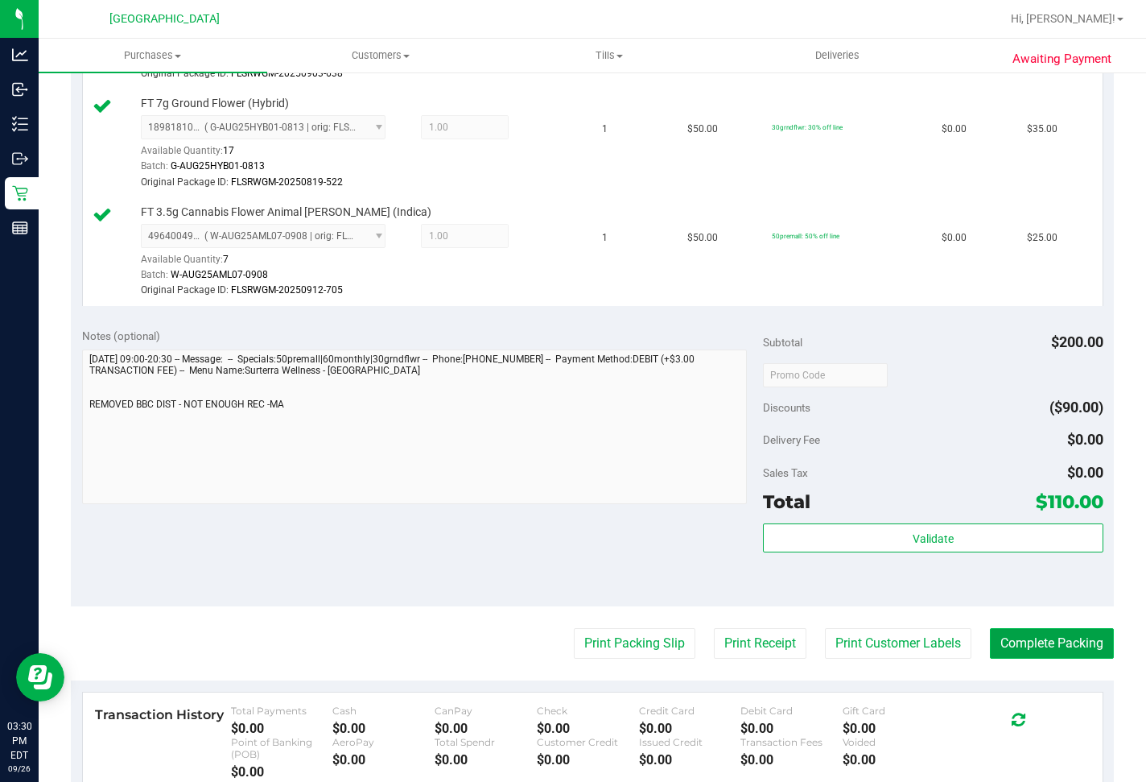
click at [1010, 659] on button "Complete Packing" at bounding box center [1052, 643] width 124 height 31
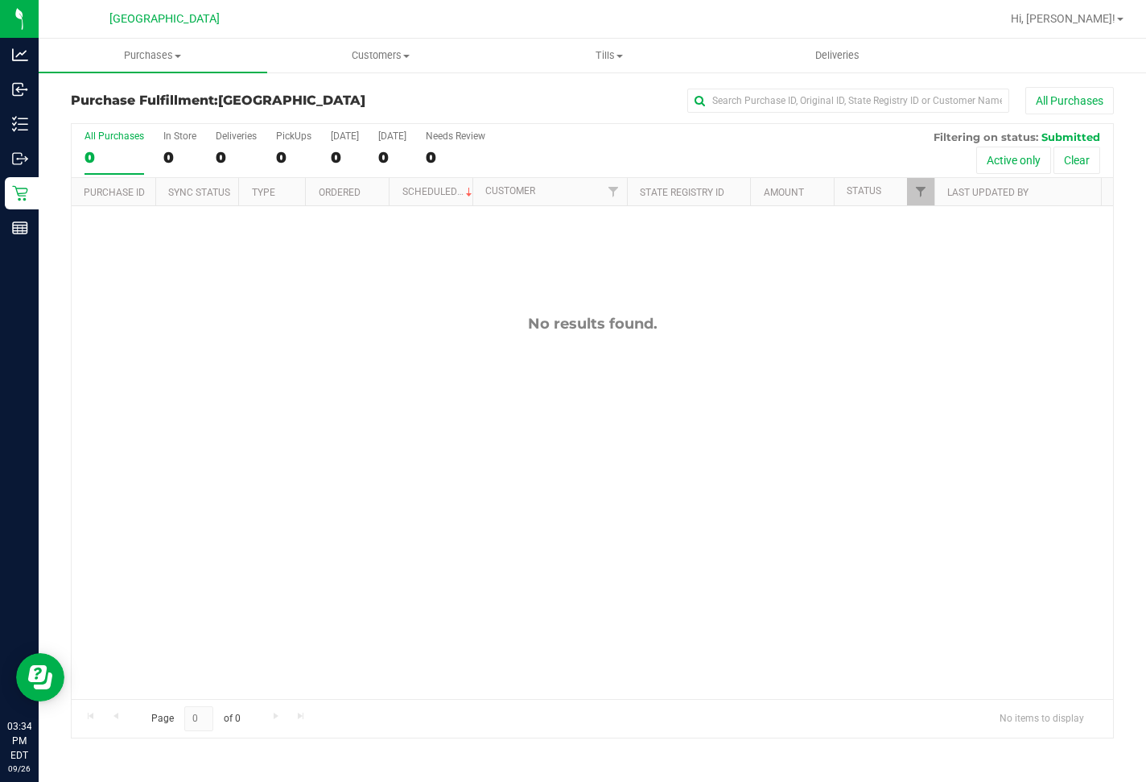
click at [116, 171] on label "All Purchases 0" at bounding box center [115, 152] width 60 height 44
click at [0, 0] on input "All Purchases 0" at bounding box center [0, 0] width 0 height 0
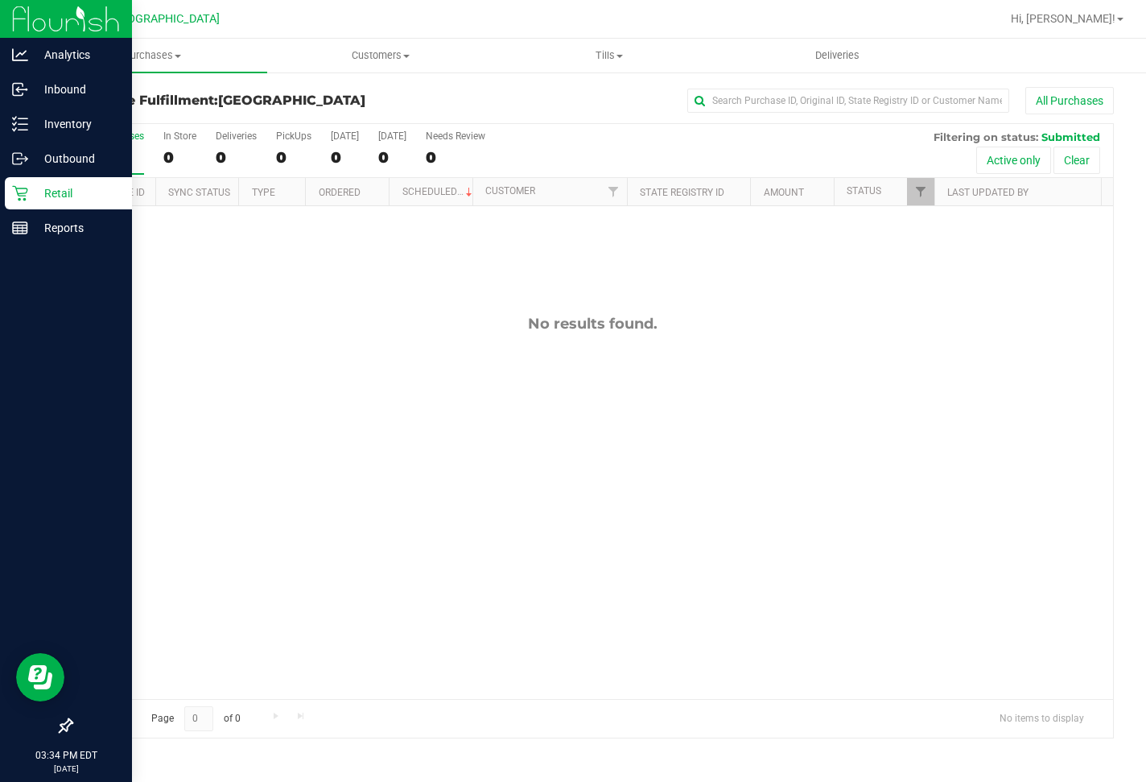
click at [31, 185] on p "Retail" at bounding box center [76, 193] width 97 height 19
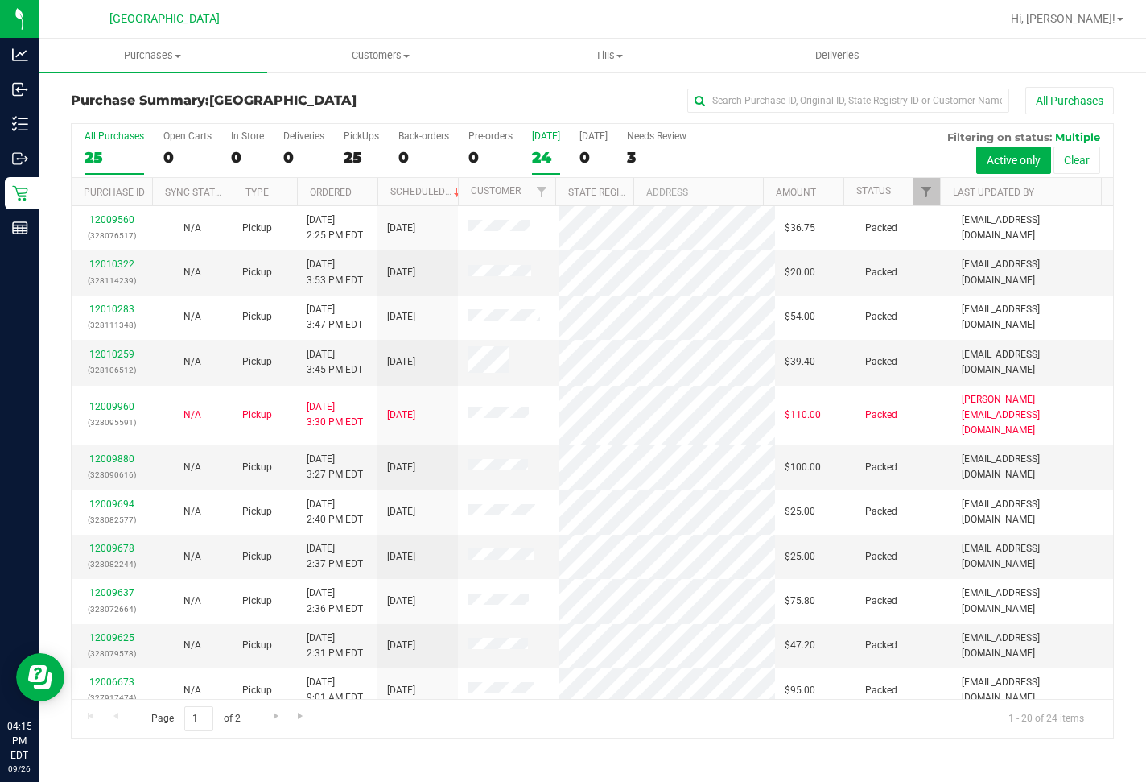
click at [557, 150] on div "24" at bounding box center [546, 157] width 28 height 19
click at [0, 0] on input "[DATE] 24" at bounding box center [0, 0] width 0 height 0
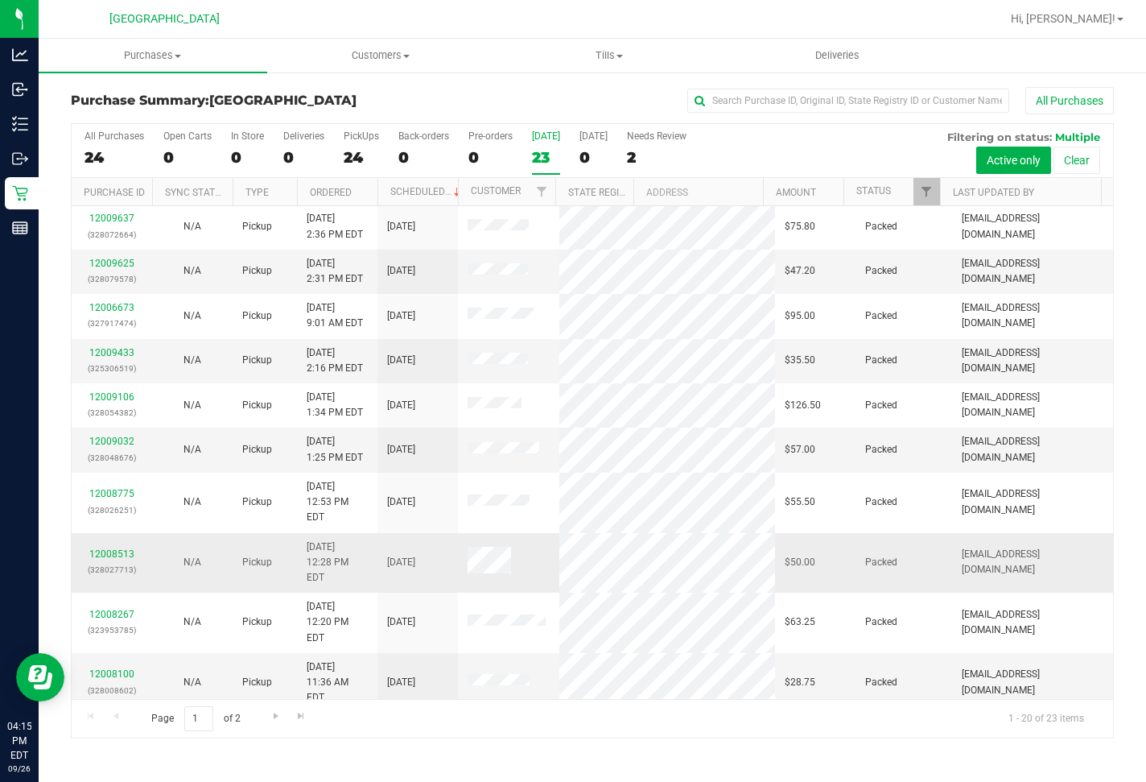
scroll to position [399, 0]
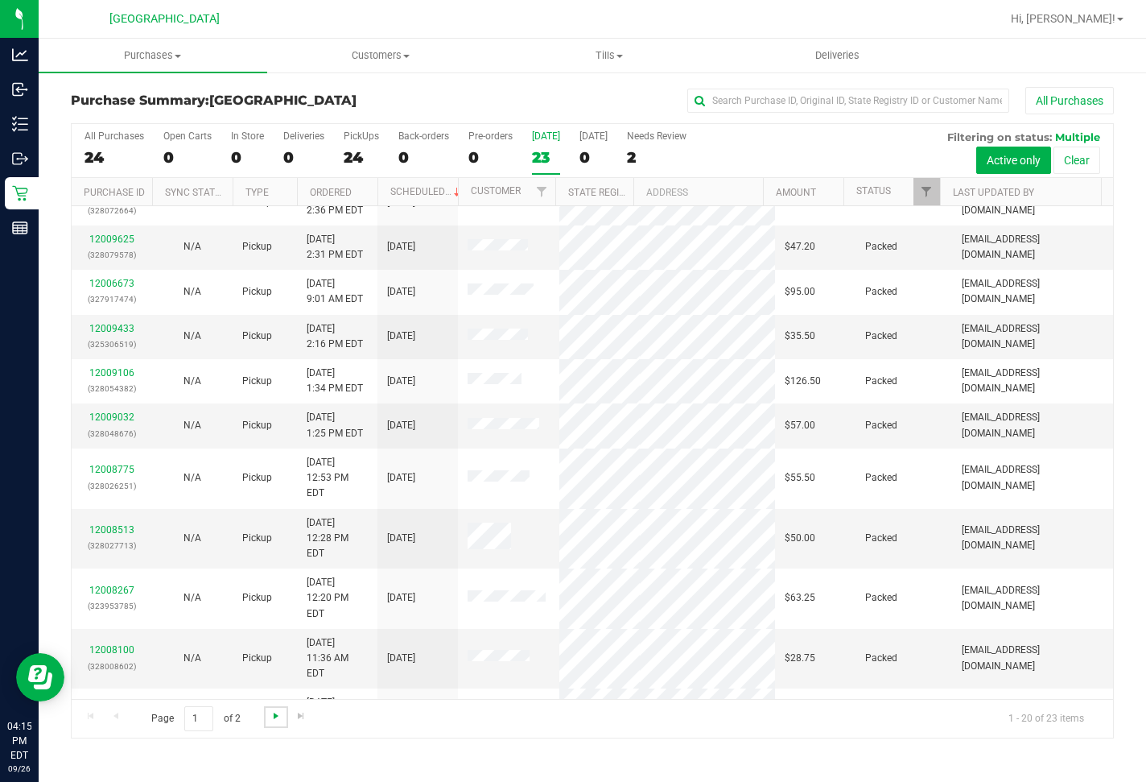
click at [276, 717] on span "Go to the next page" at bounding box center [276, 715] width 13 height 13
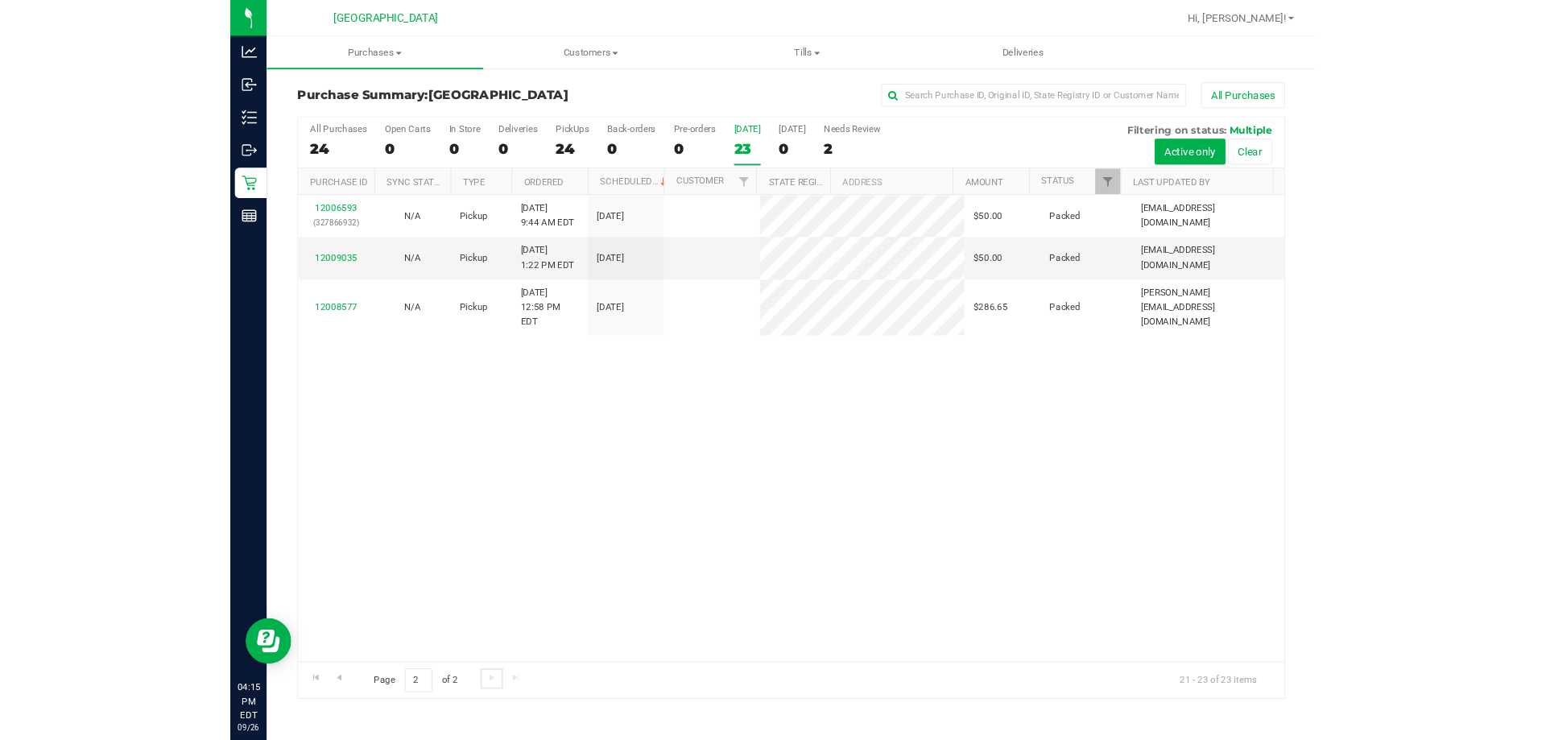
scroll to position [0, 0]
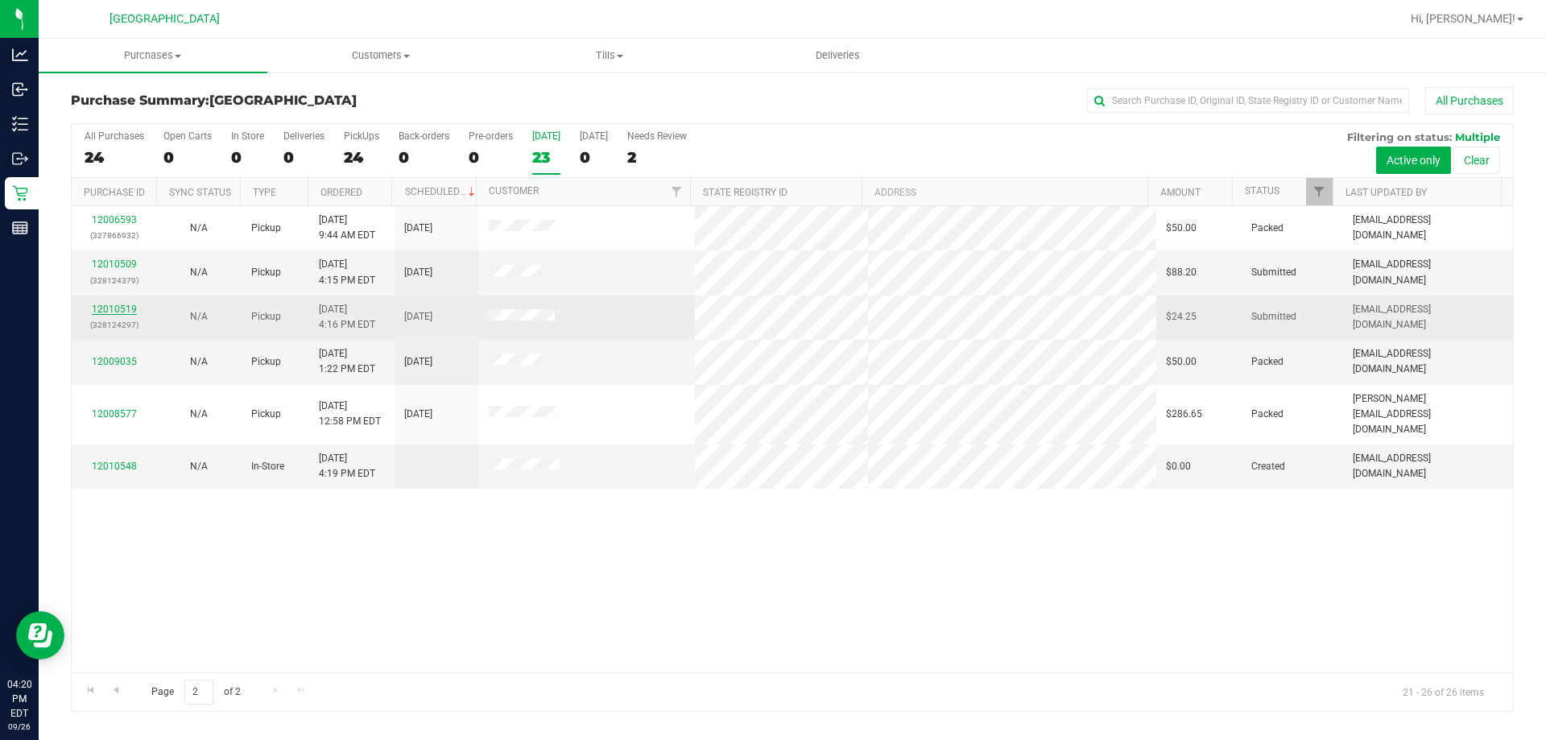
click at [110, 311] on link "12010519" at bounding box center [114, 309] width 45 height 11
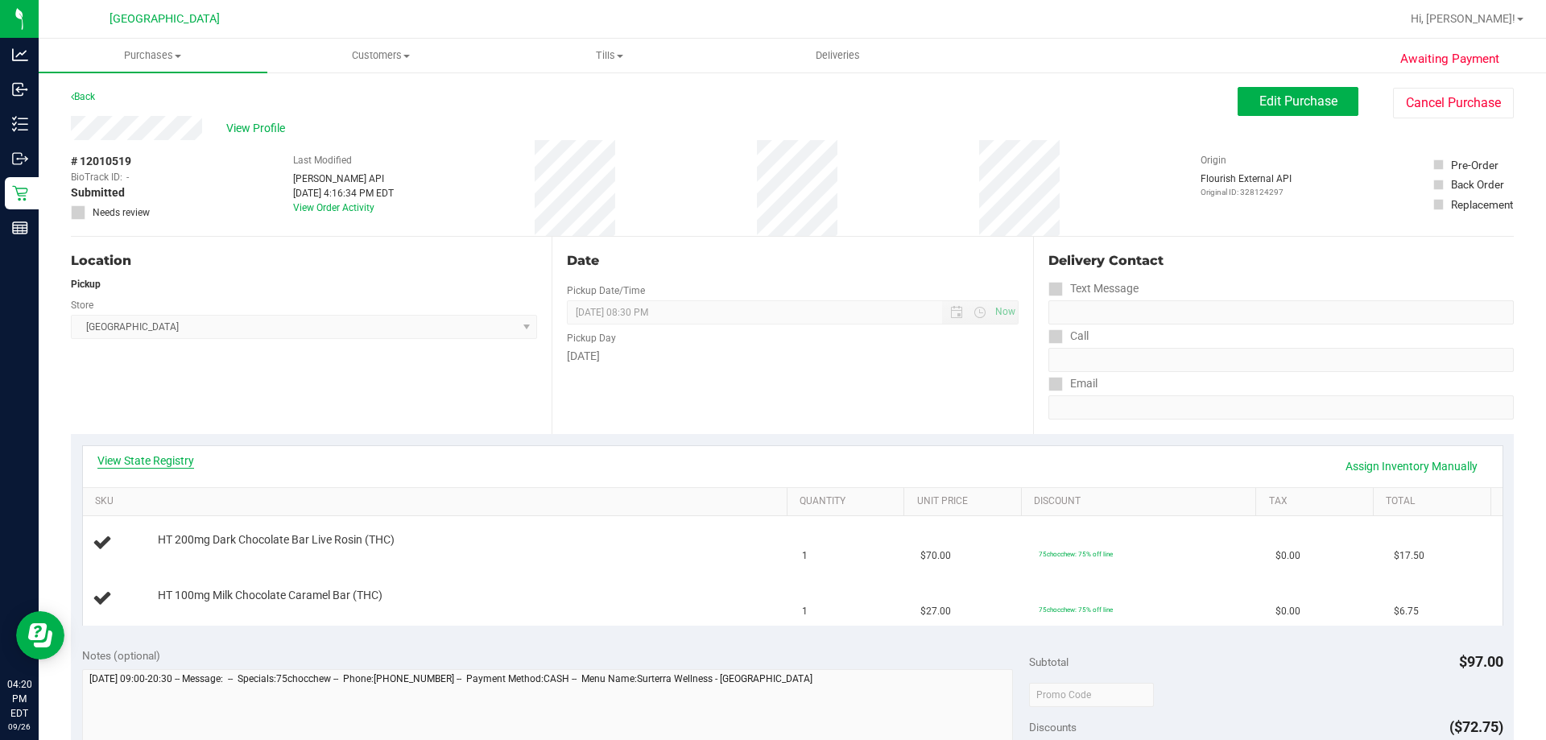
click at [138, 460] on link "View State Registry" at bounding box center [145, 460] width 97 height 16
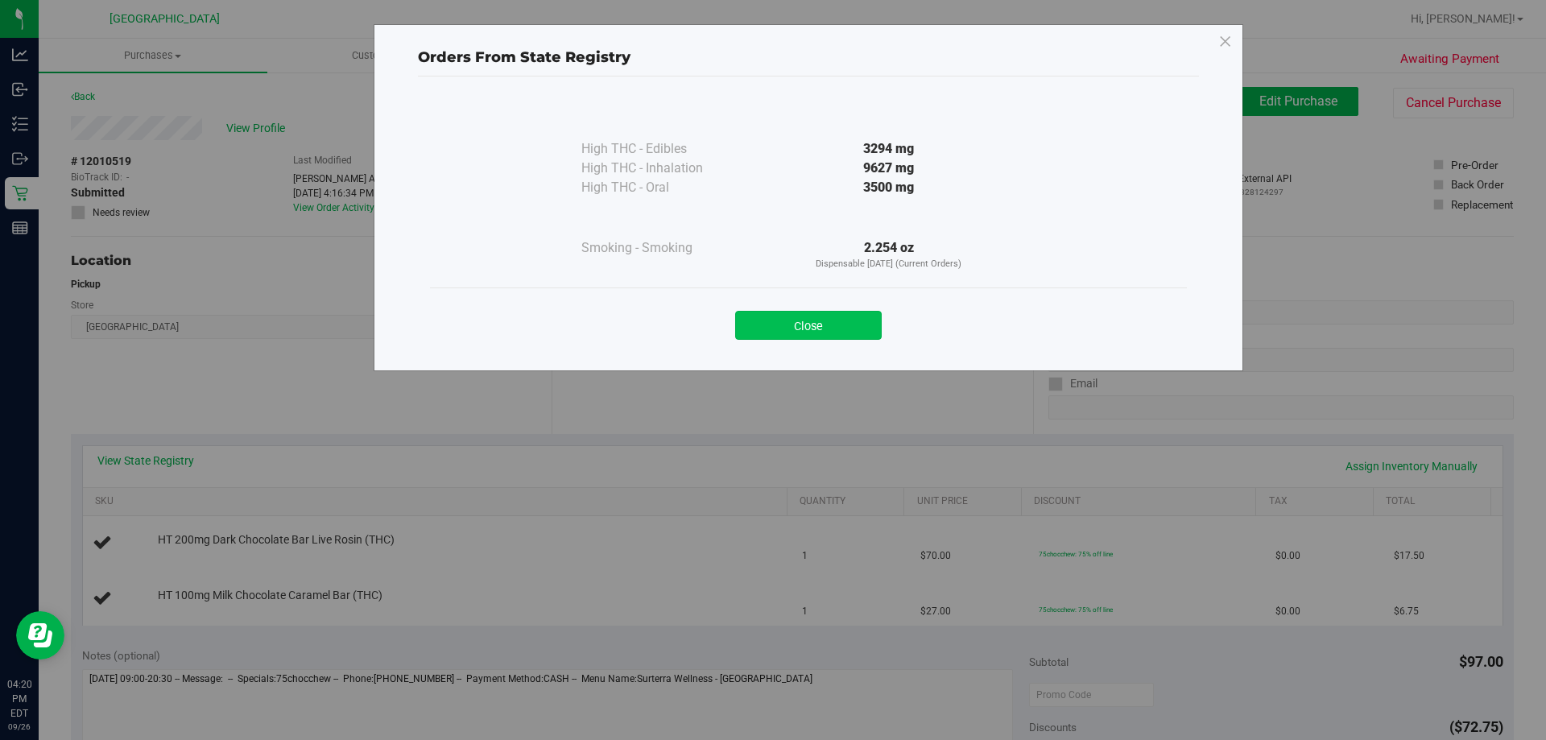
click at [820, 320] on button "Close" at bounding box center [808, 325] width 147 height 29
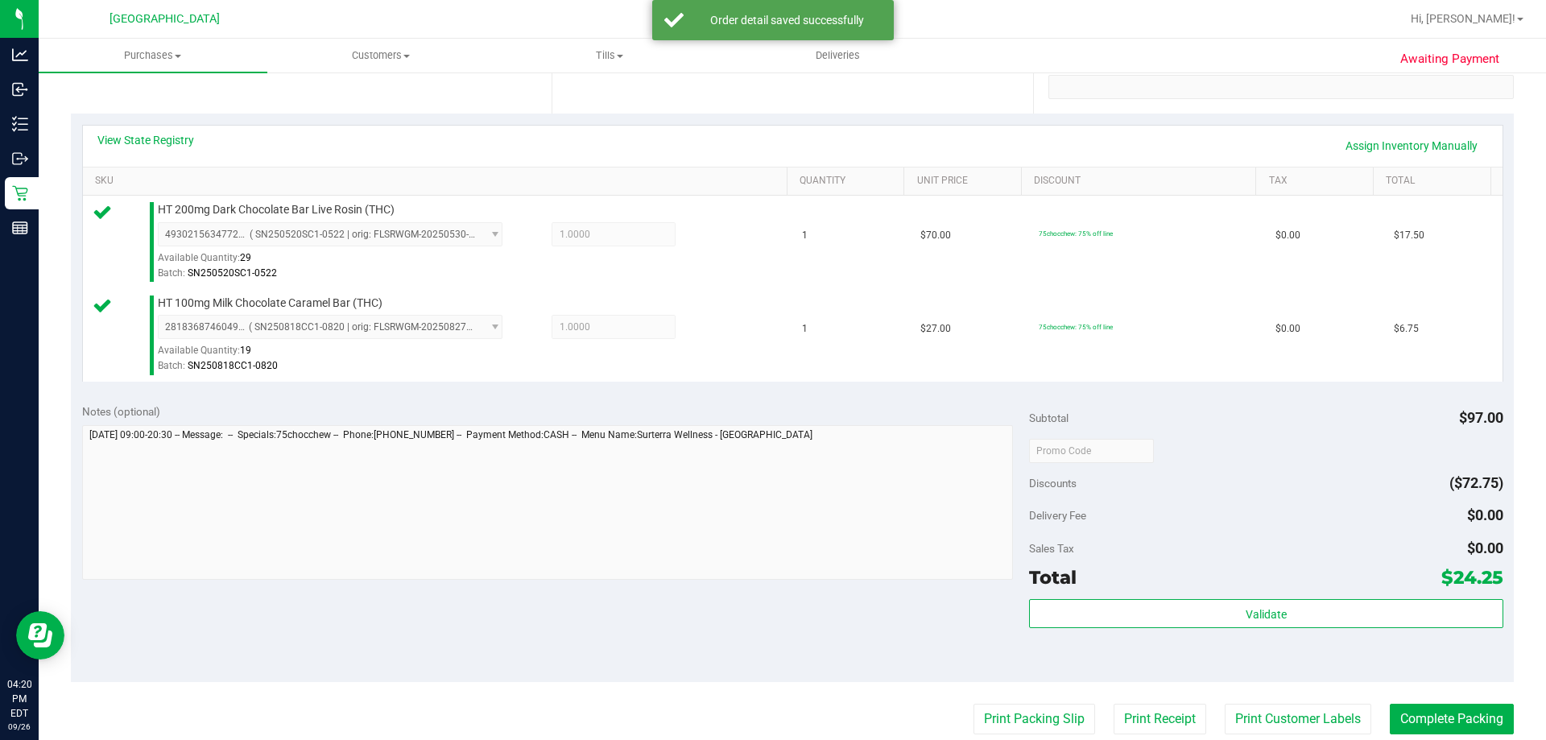
scroll to position [469, 0]
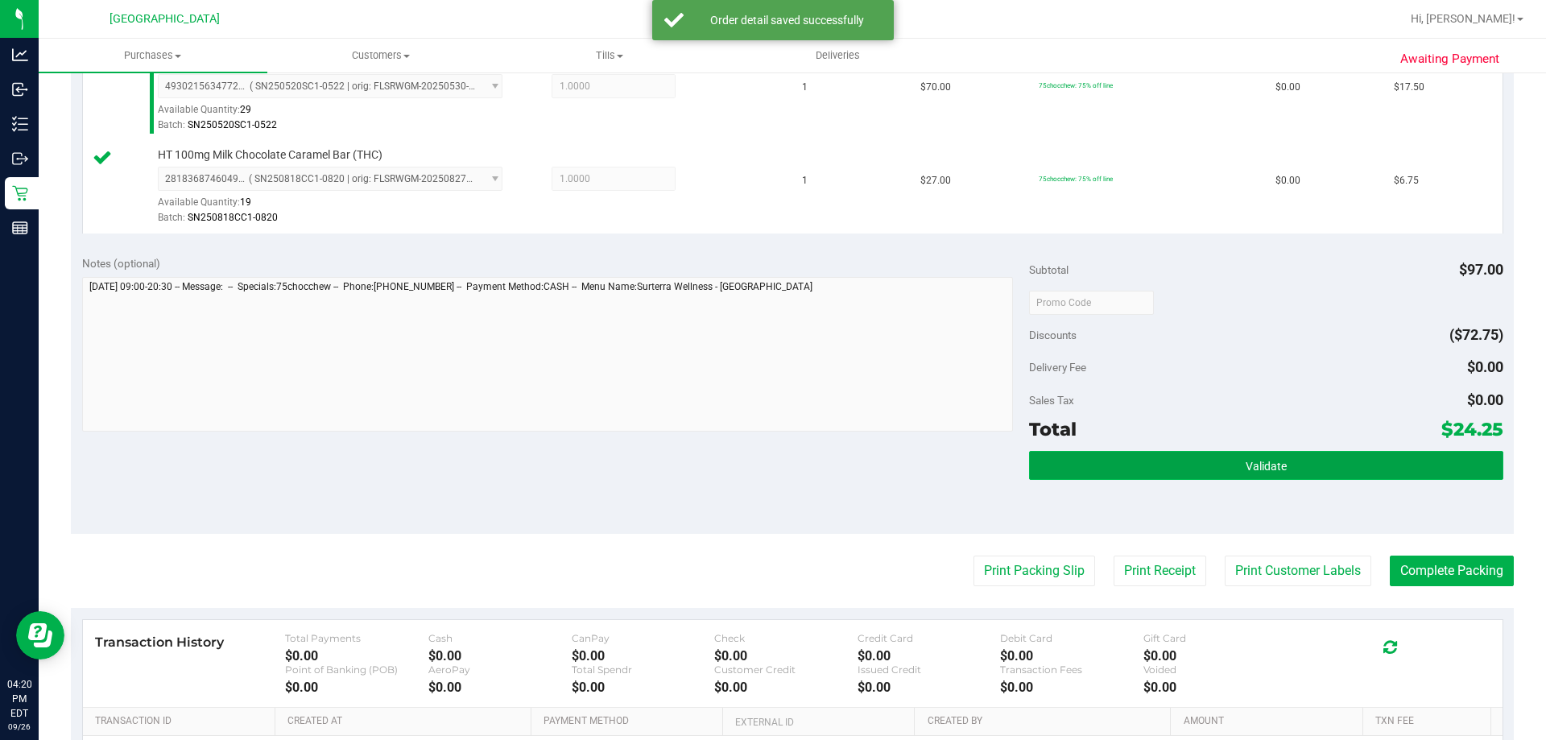
click at [1146, 474] on button "Validate" at bounding box center [1265, 465] width 473 height 29
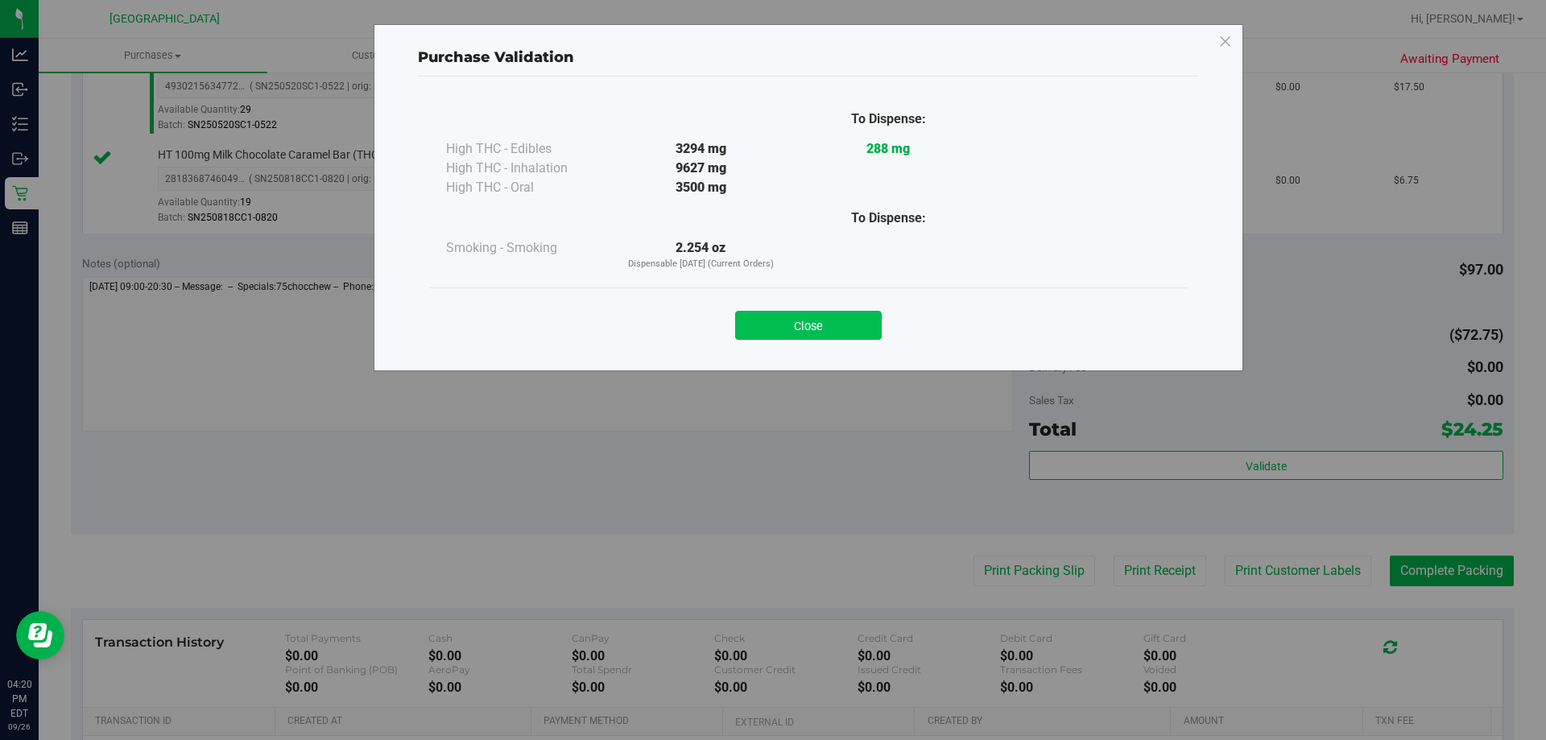
click at [820, 332] on button "Close" at bounding box center [808, 325] width 147 height 29
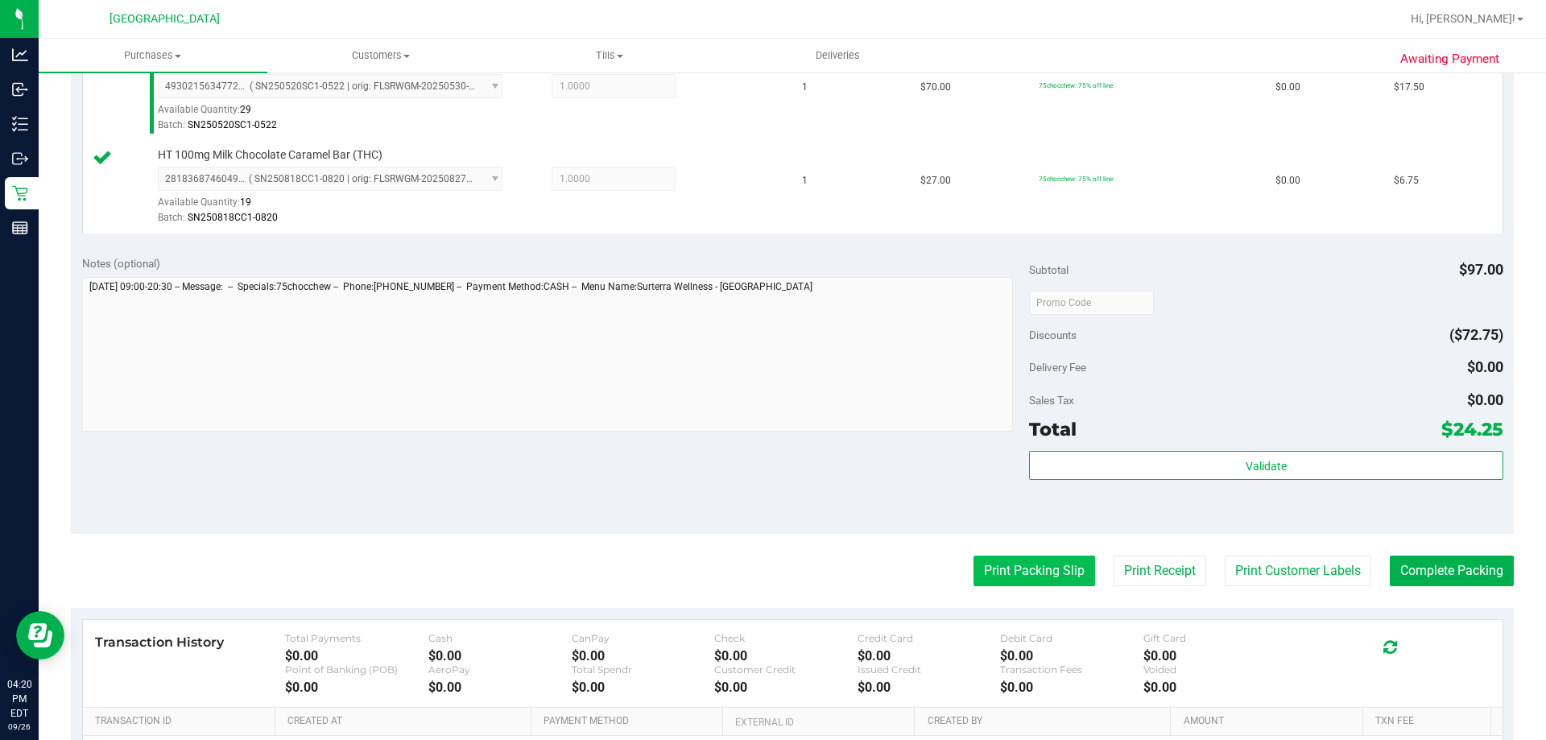
click at [1022, 585] on button "Print Packing Slip" at bounding box center [1034, 571] width 122 height 31
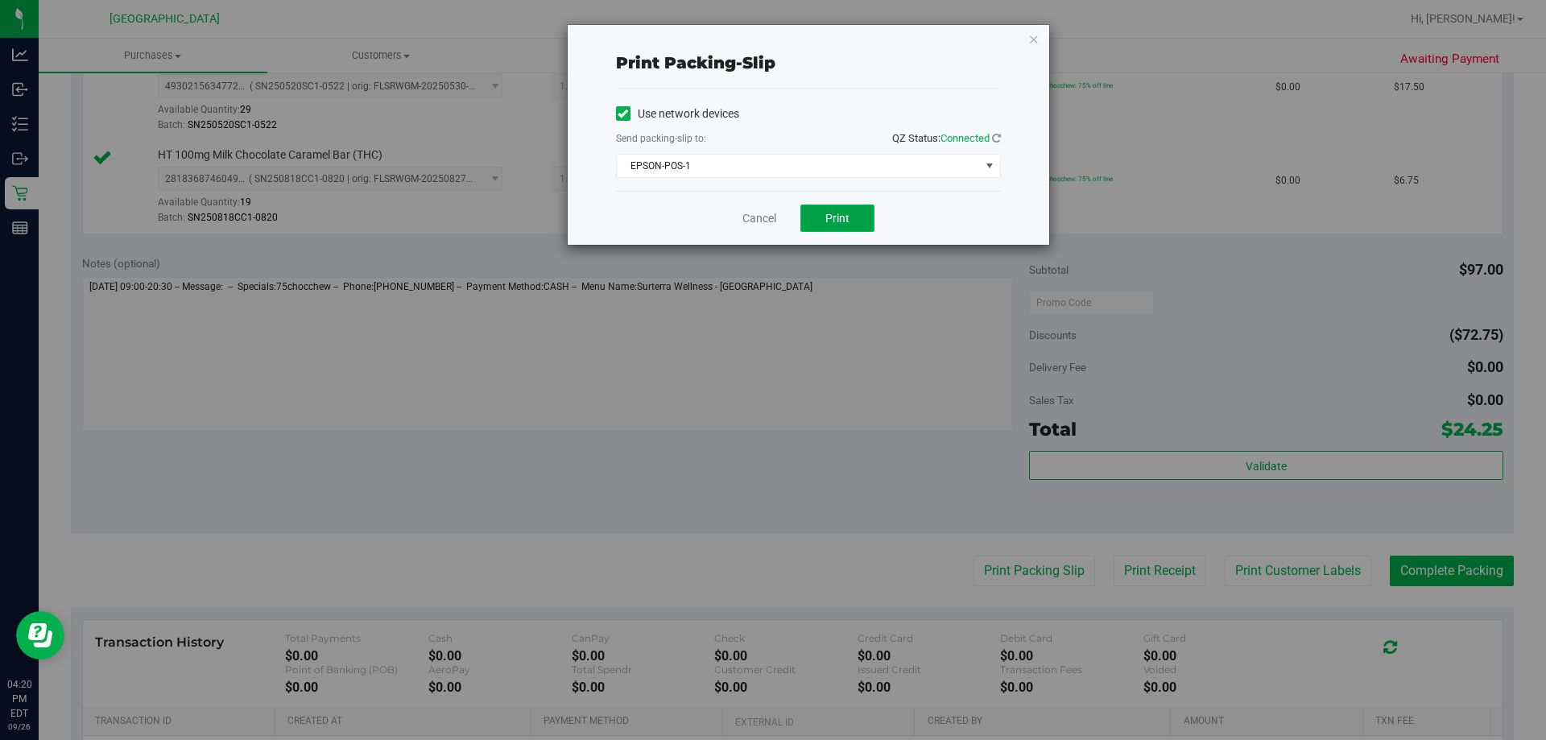
click at [820, 227] on button "Print" at bounding box center [837, 217] width 74 height 27
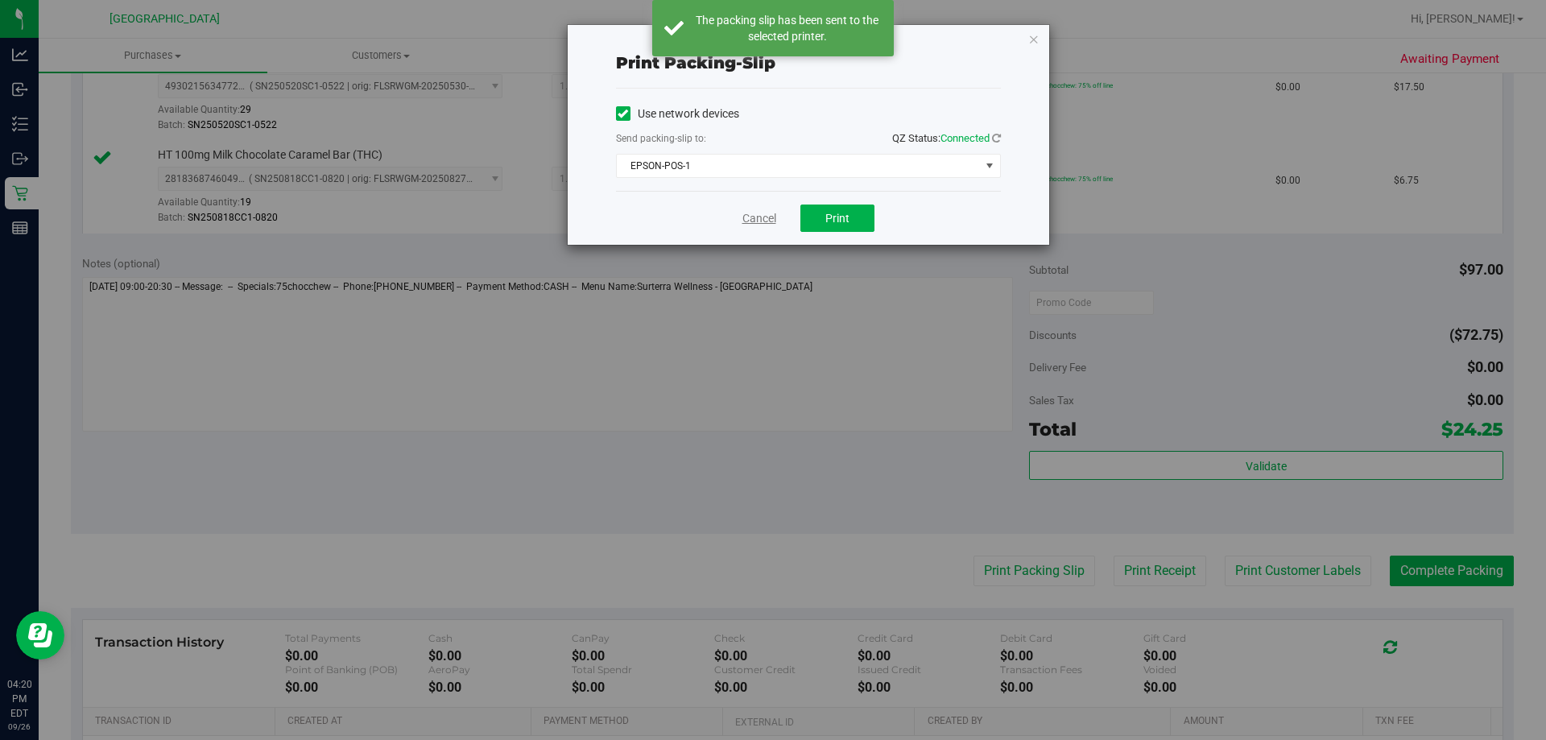
click at [750, 223] on link "Cancel" at bounding box center [759, 218] width 34 height 17
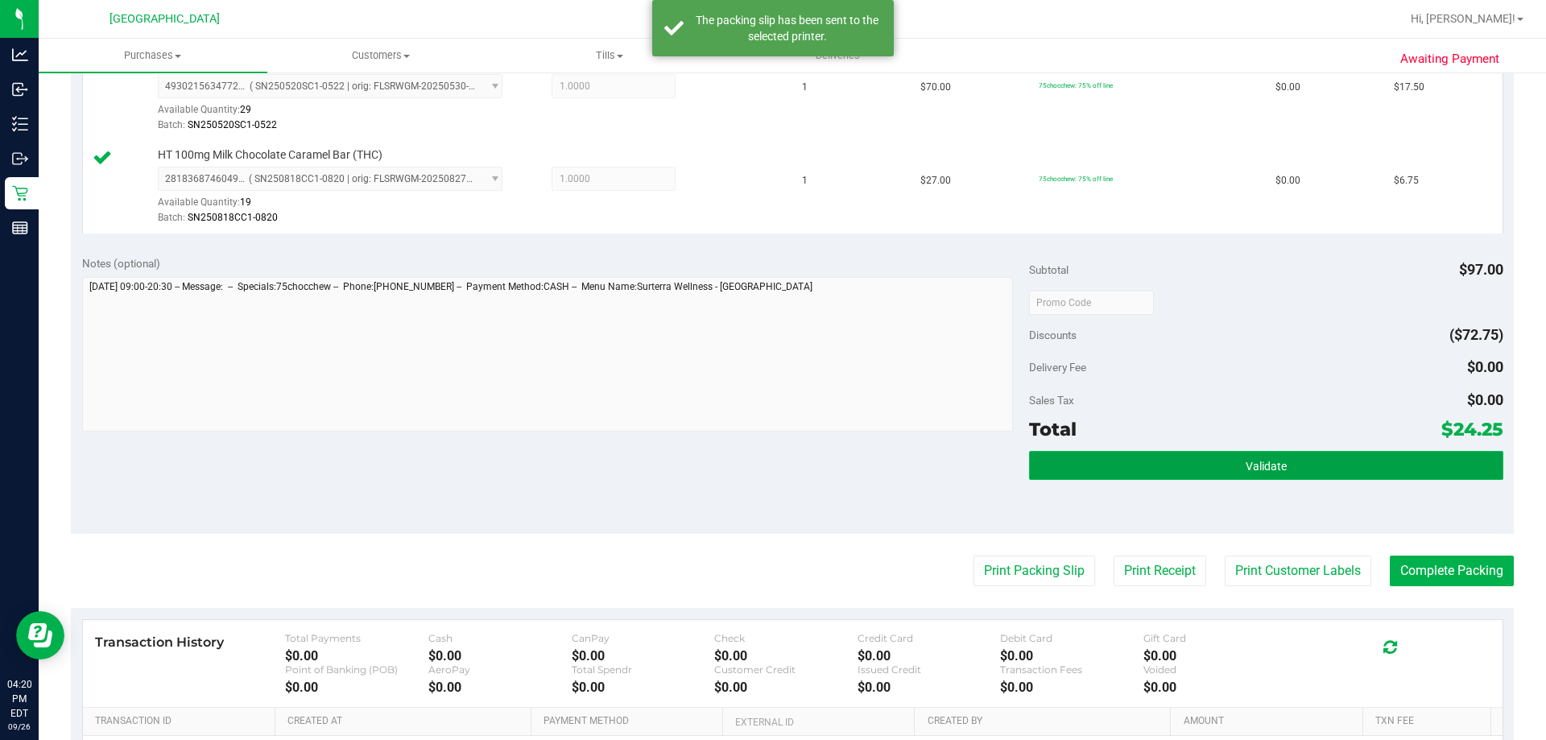
click at [1146, 476] on button "Validate" at bounding box center [1265, 465] width 473 height 29
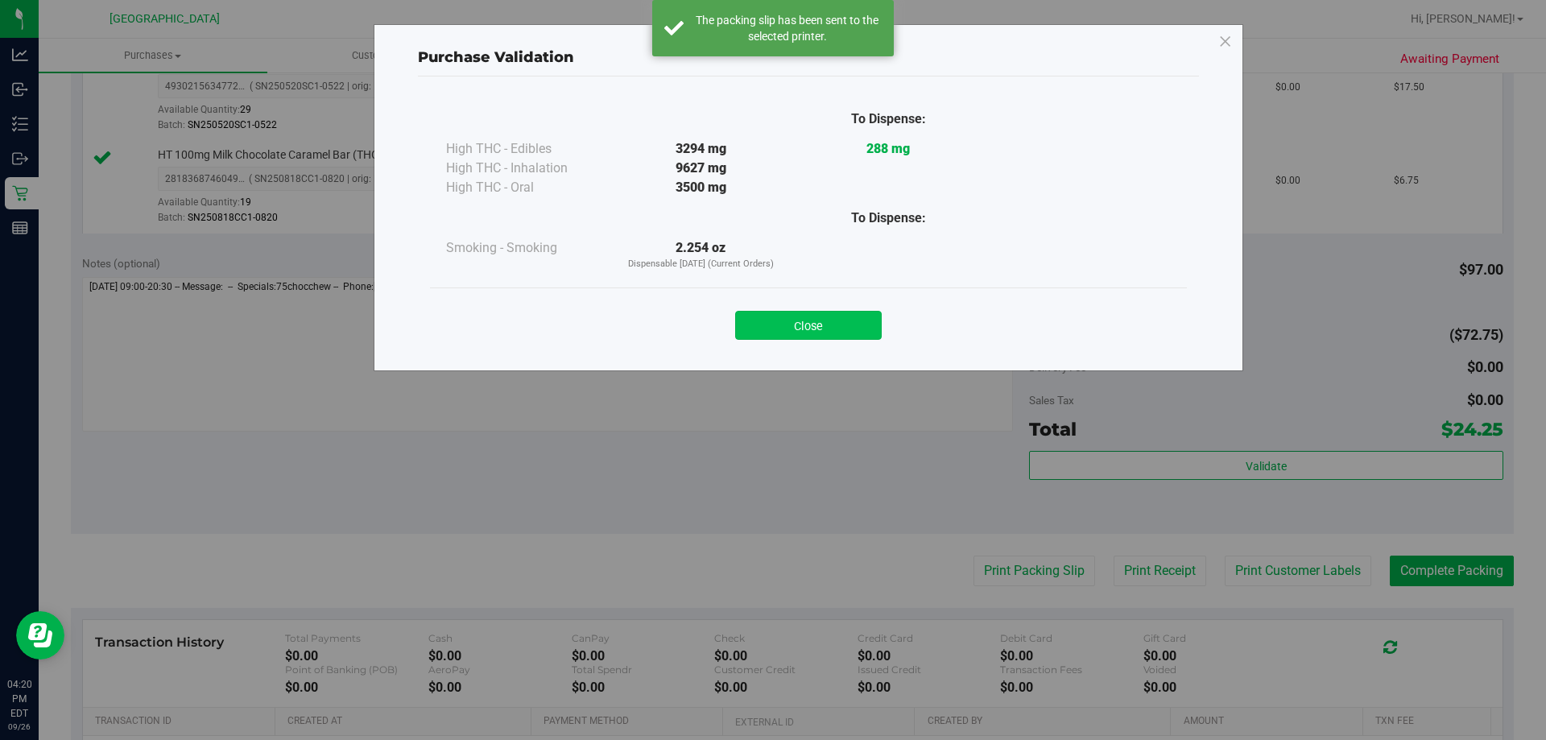
click at [832, 337] on button "Close" at bounding box center [808, 325] width 147 height 29
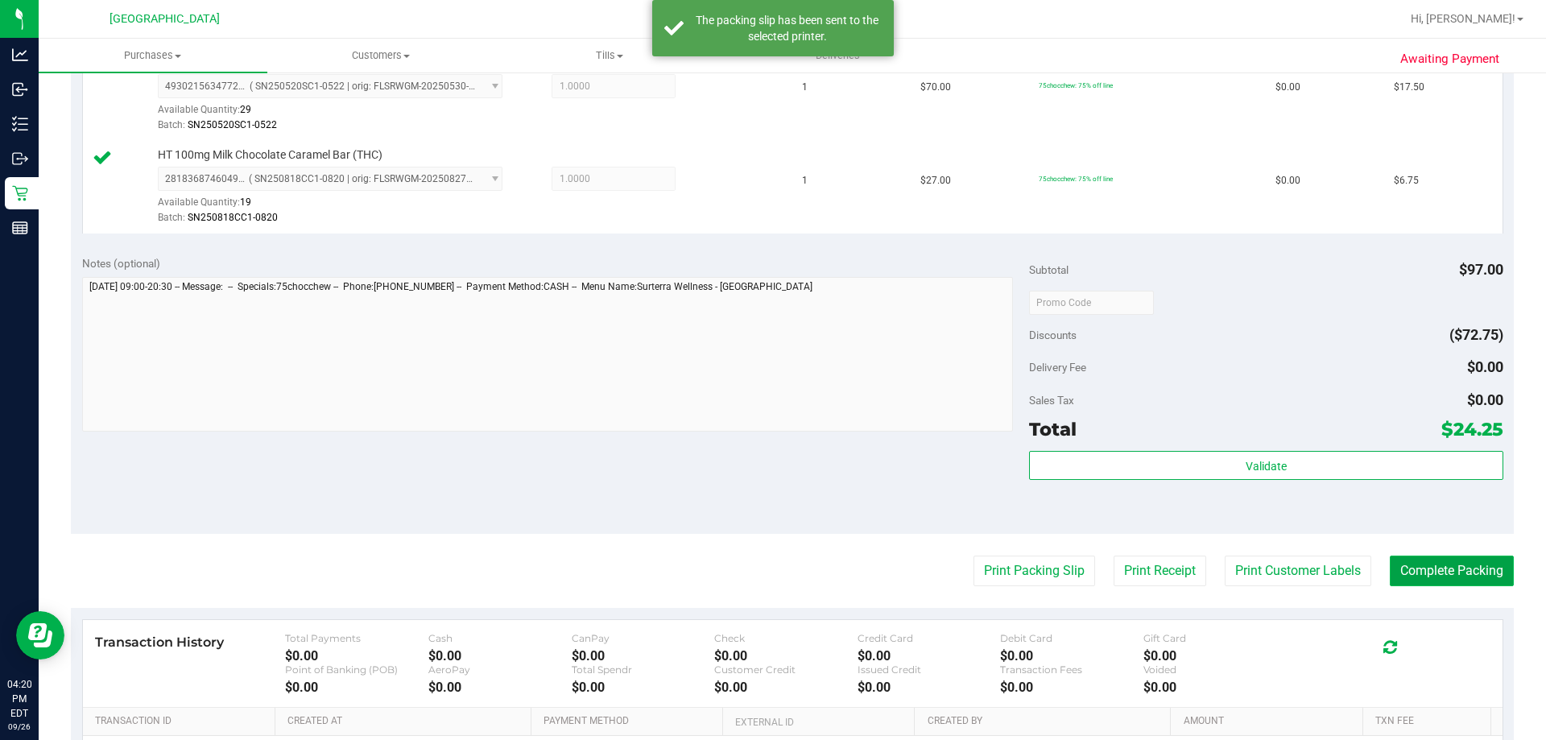
click at [1146, 566] on button "Complete Packing" at bounding box center [1452, 571] width 124 height 31
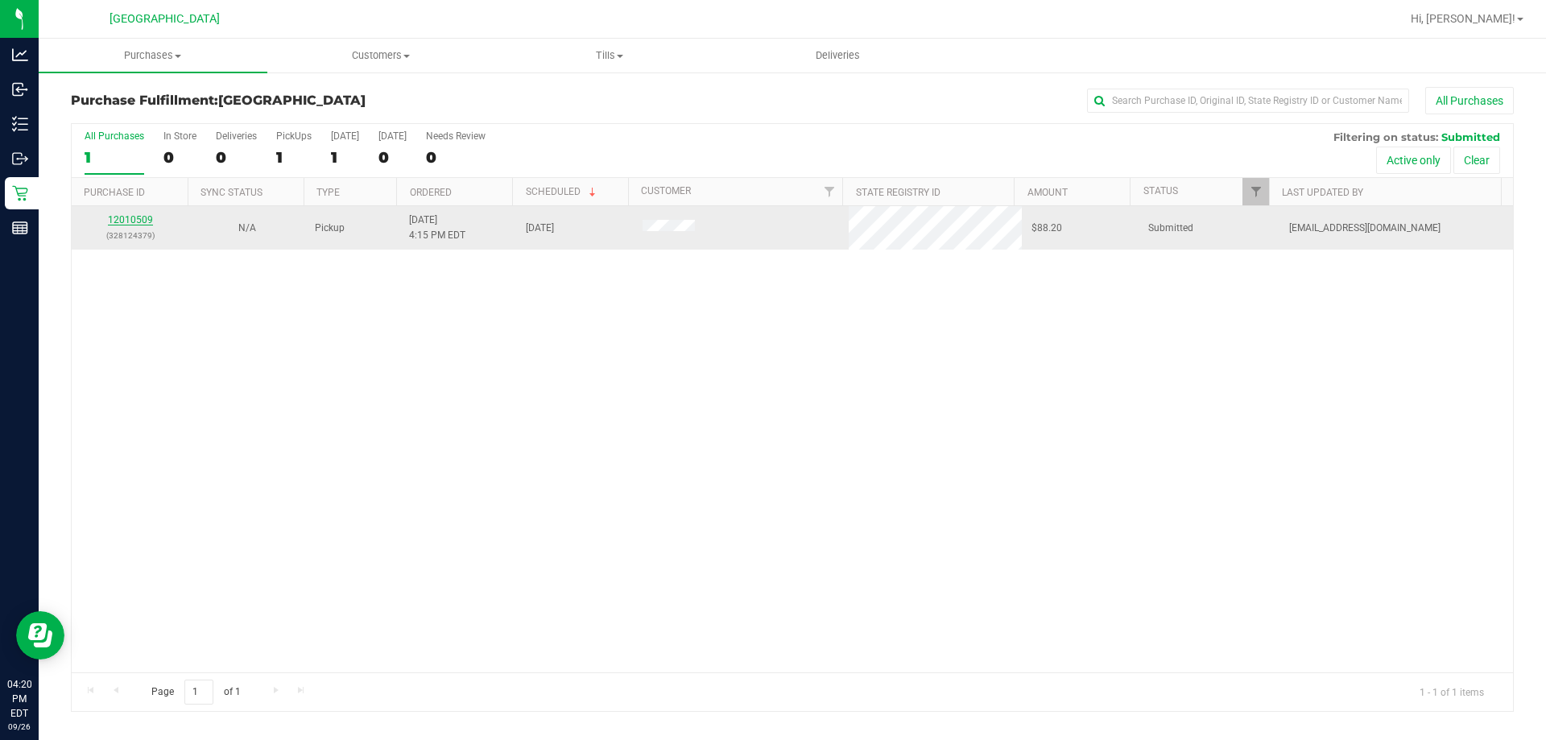
click at [133, 221] on link "12010509" at bounding box center [130, 219] width 45 height 11
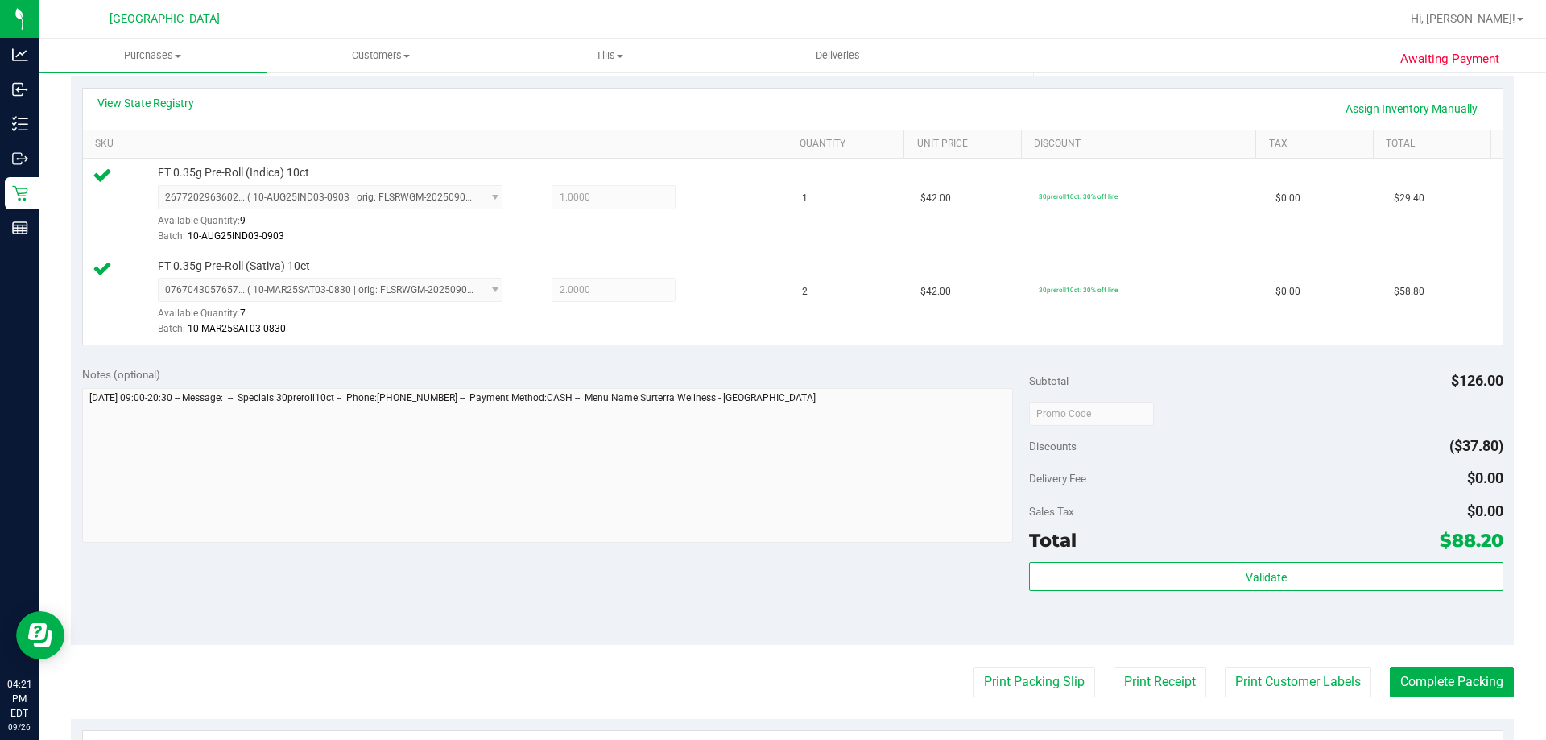
scroll to position [518, 0]
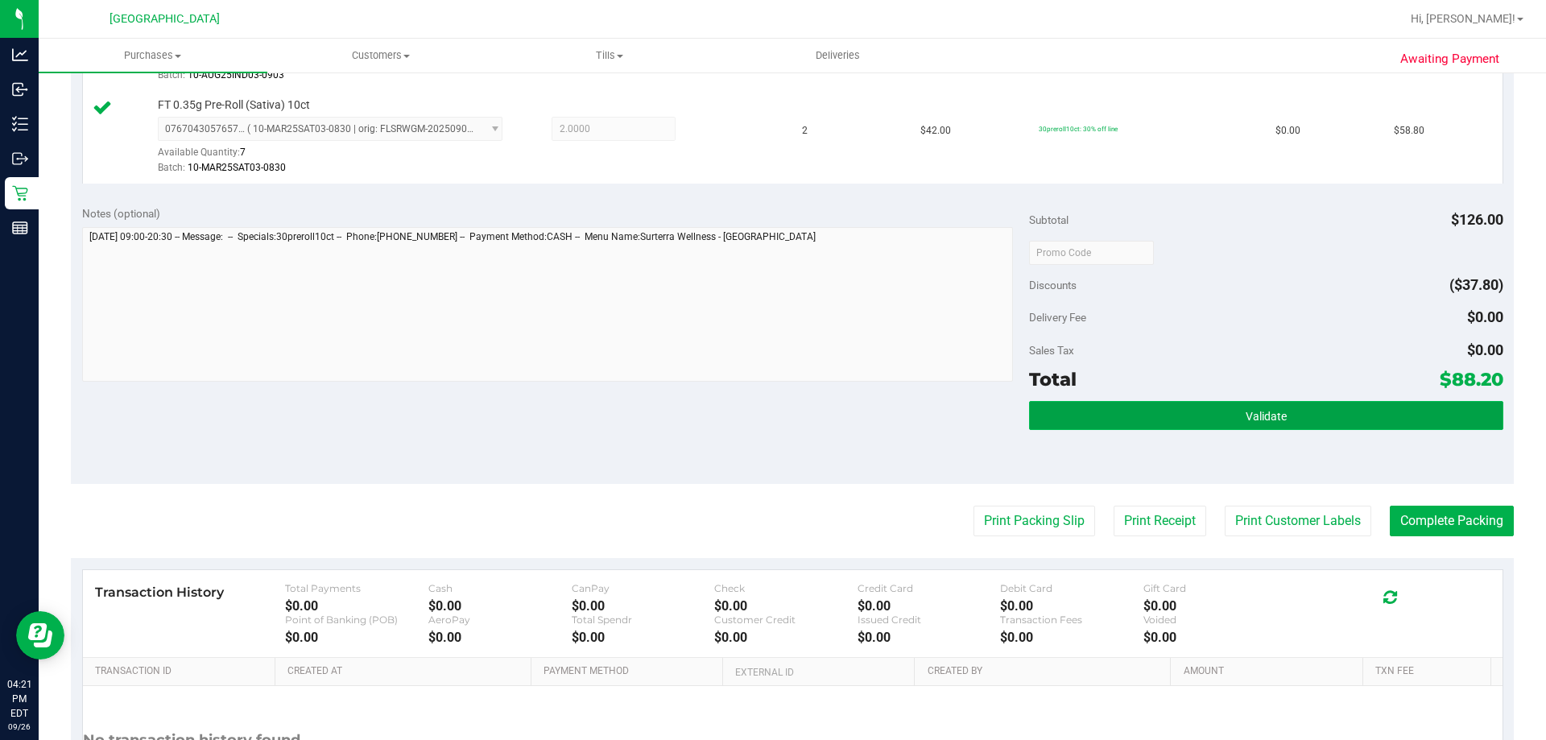
click at [1146, 403] on button "Validate" at bounding box center [1265, 415] width 473 height 29
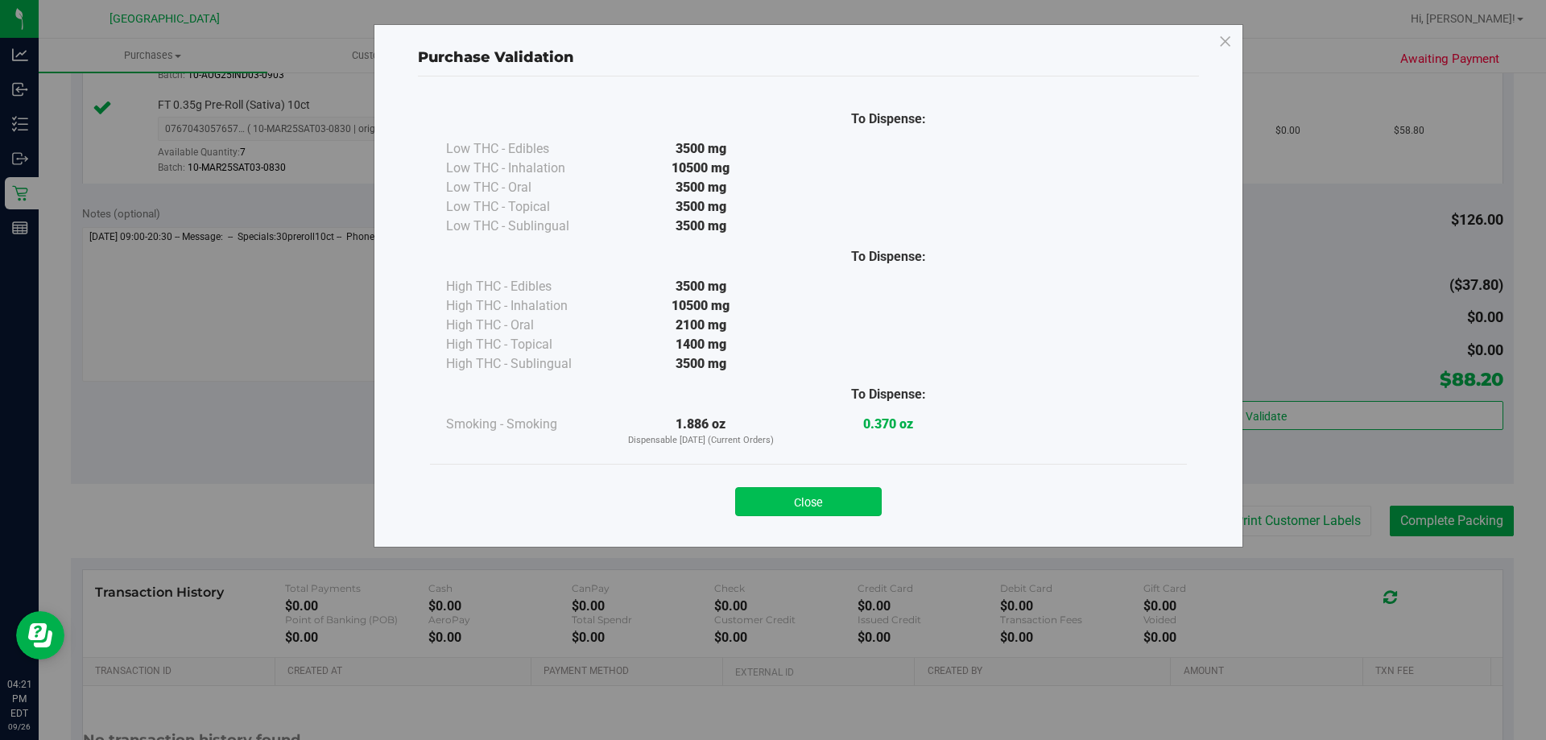
click at [771, 506] on button "Close" at bounding box center [808, 501] width 147 height 29
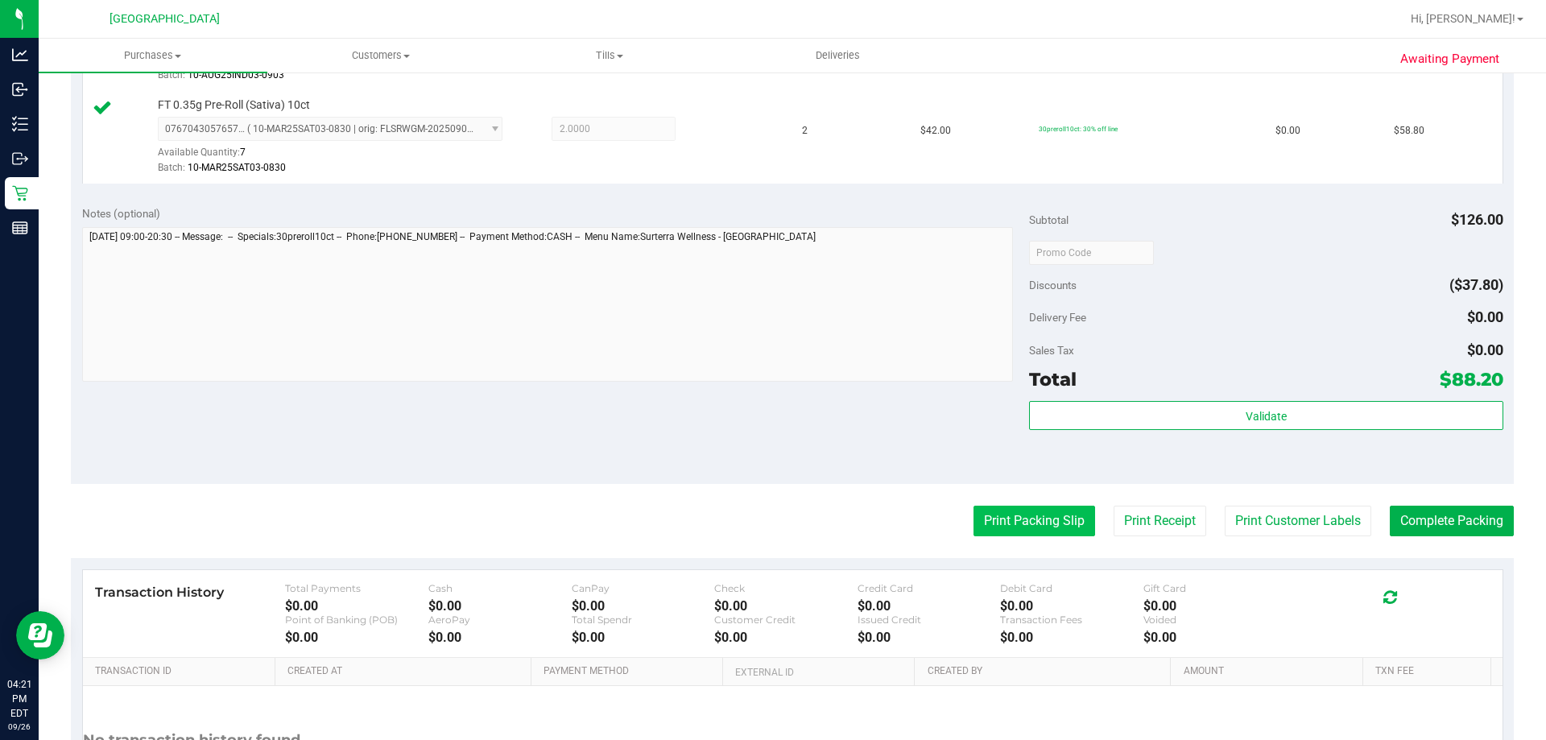
click at [1020, 533] on button "Print Packing Slip" at bounding box center [1034, 521] width 122 height 31
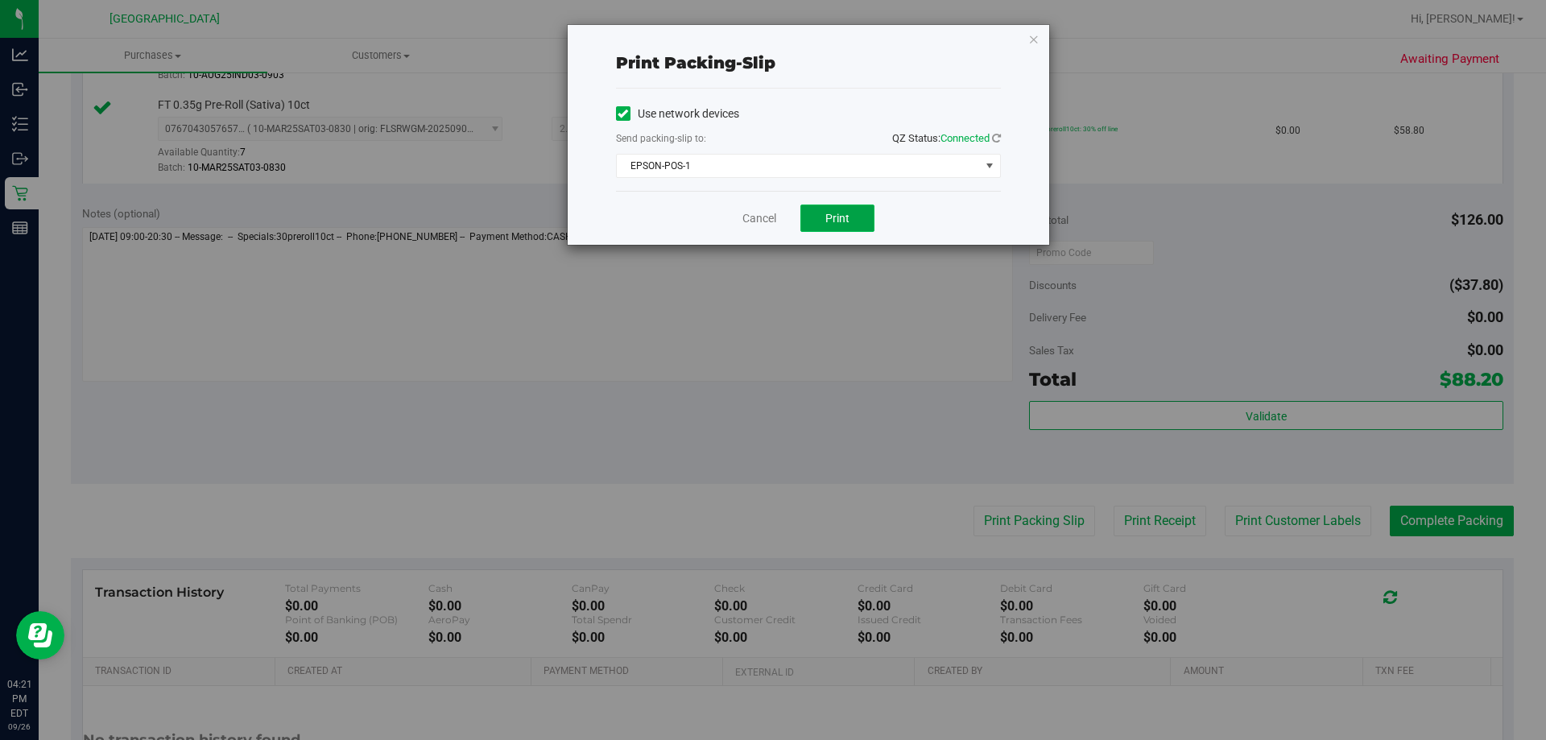
click at [833, 209] on button "Print" at bounding box center [837, 217] width 74 height 27
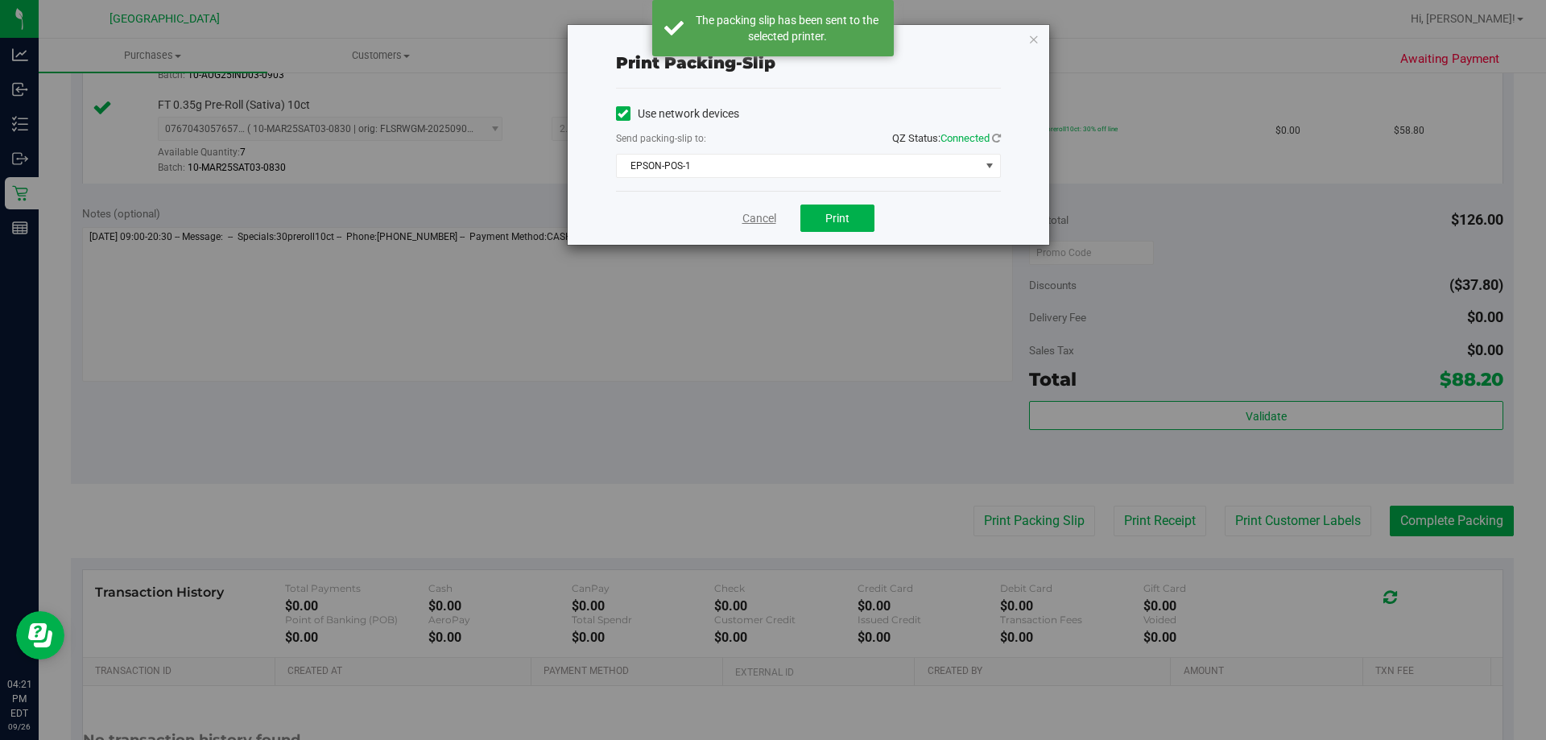
click at [763, 223] on link "Cancel" at bounding box center [759, 218] width 34 height 17
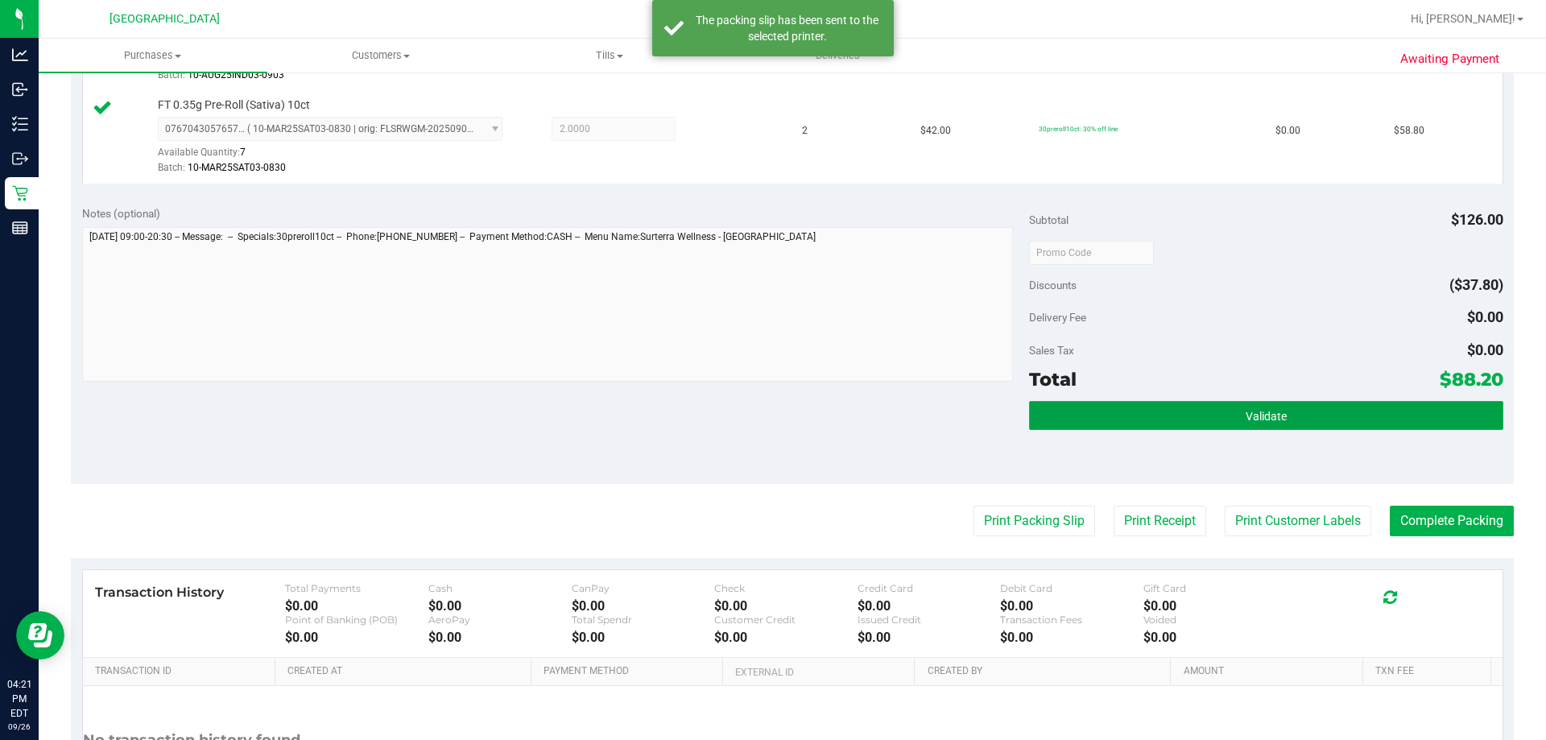
click at [1146, 423] on button "Validate" at bounding box center [1265, 415] width 473 height 29
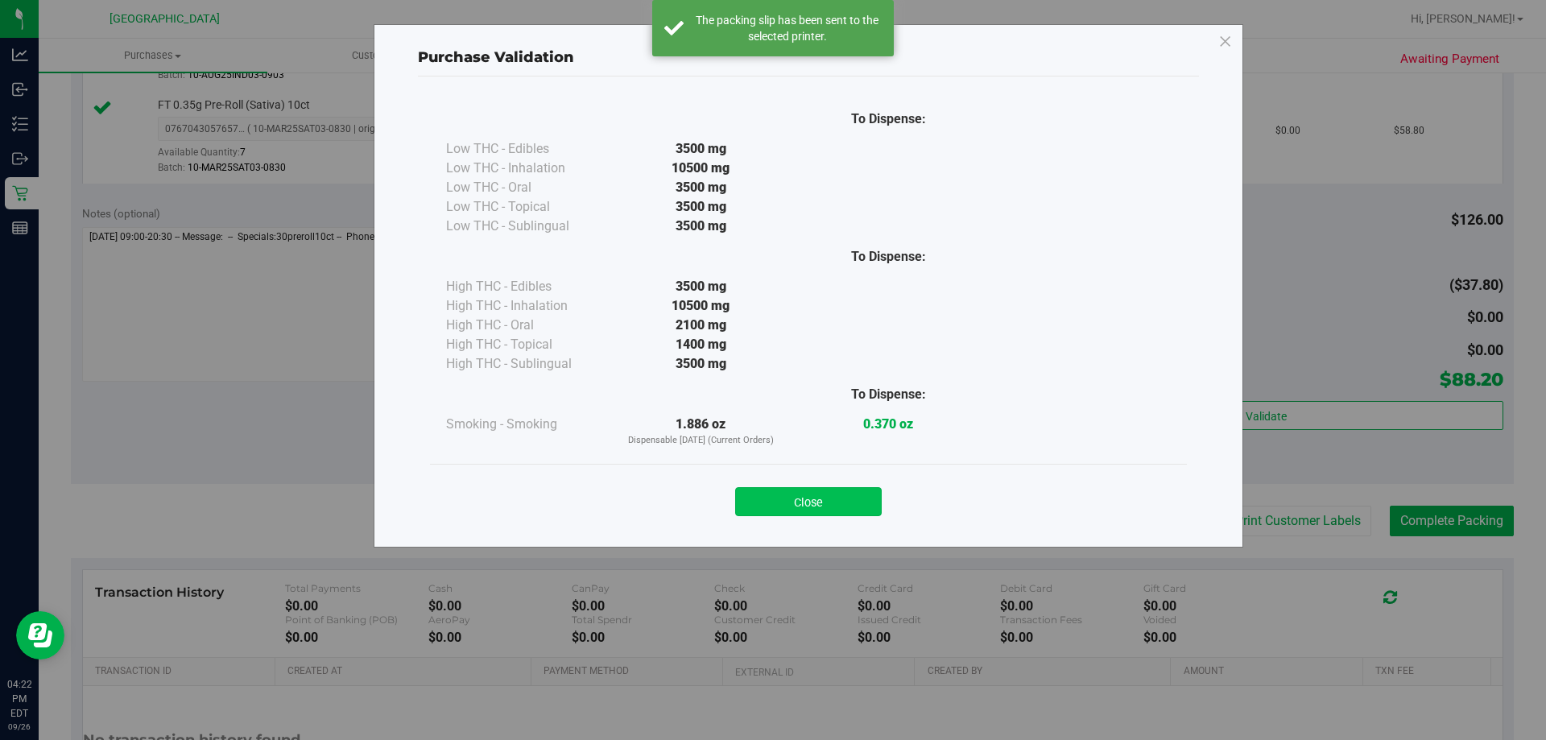
click at [825, 505] on button "Close" at bounding box center [808, 501] width 147 height 29
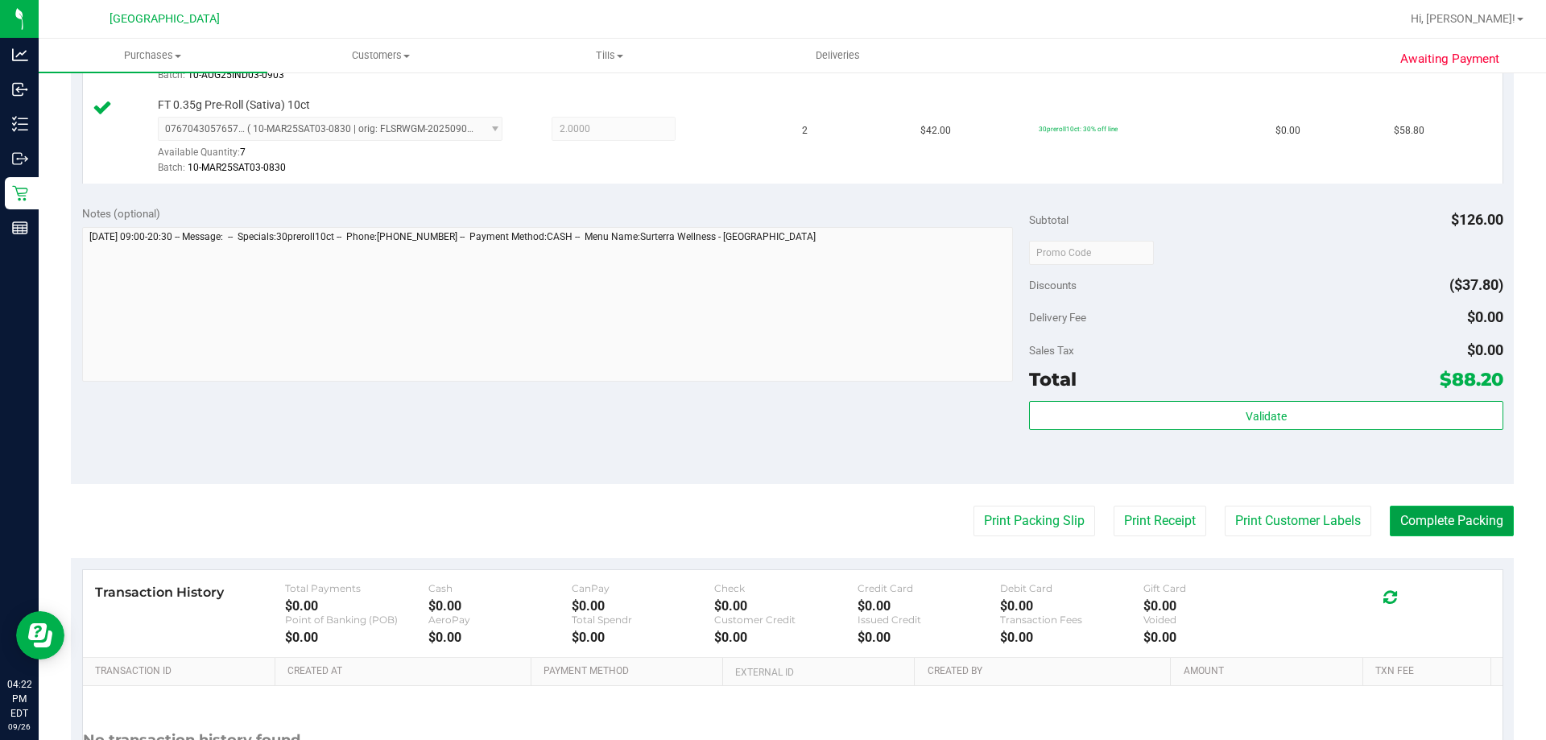
click at [1146, 527] on button "Complete Packing" at bounding box center [1452, 521] width 124 height 31
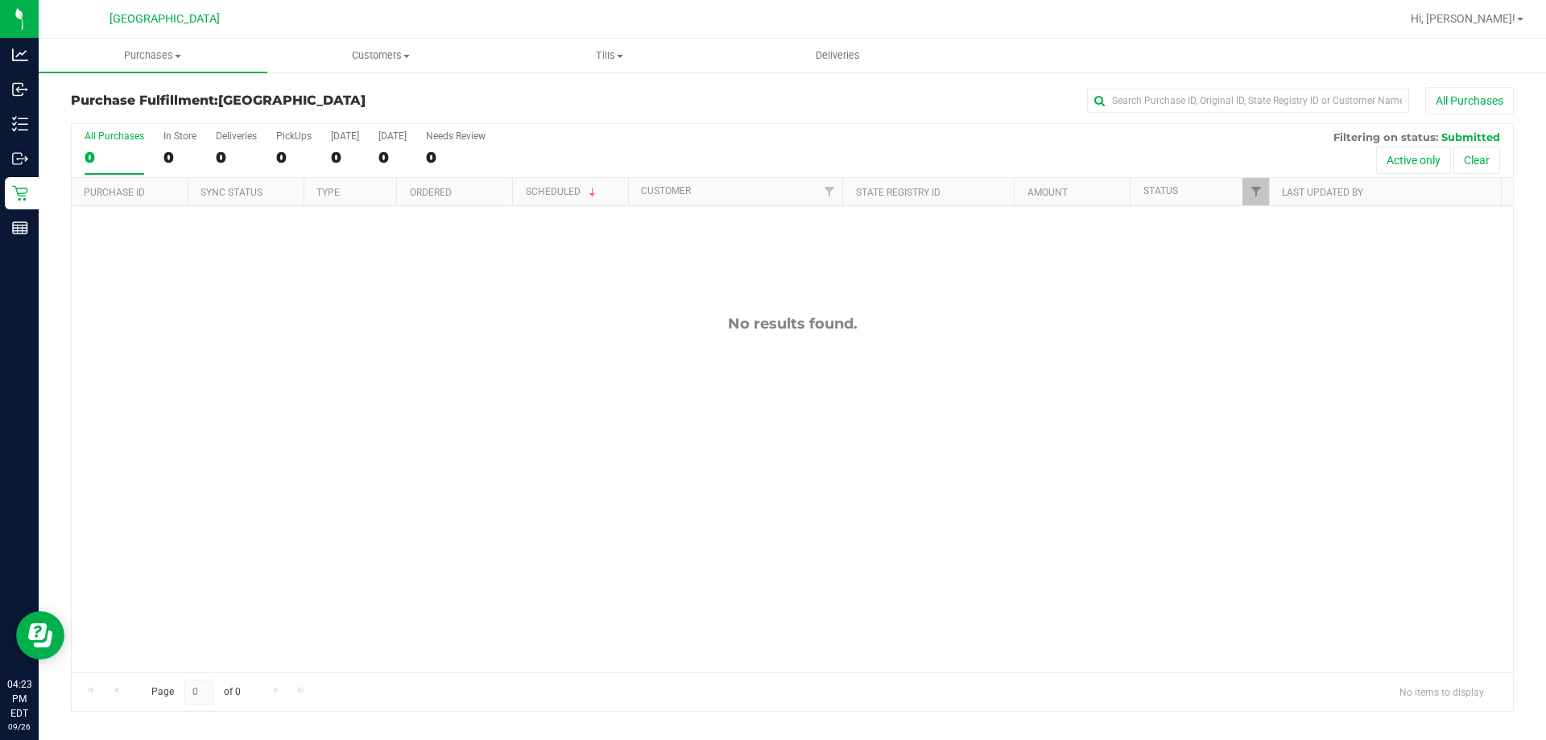
click at [996, 502] on div "No results found." at bounding box center [792, 493] width 1441 height 575
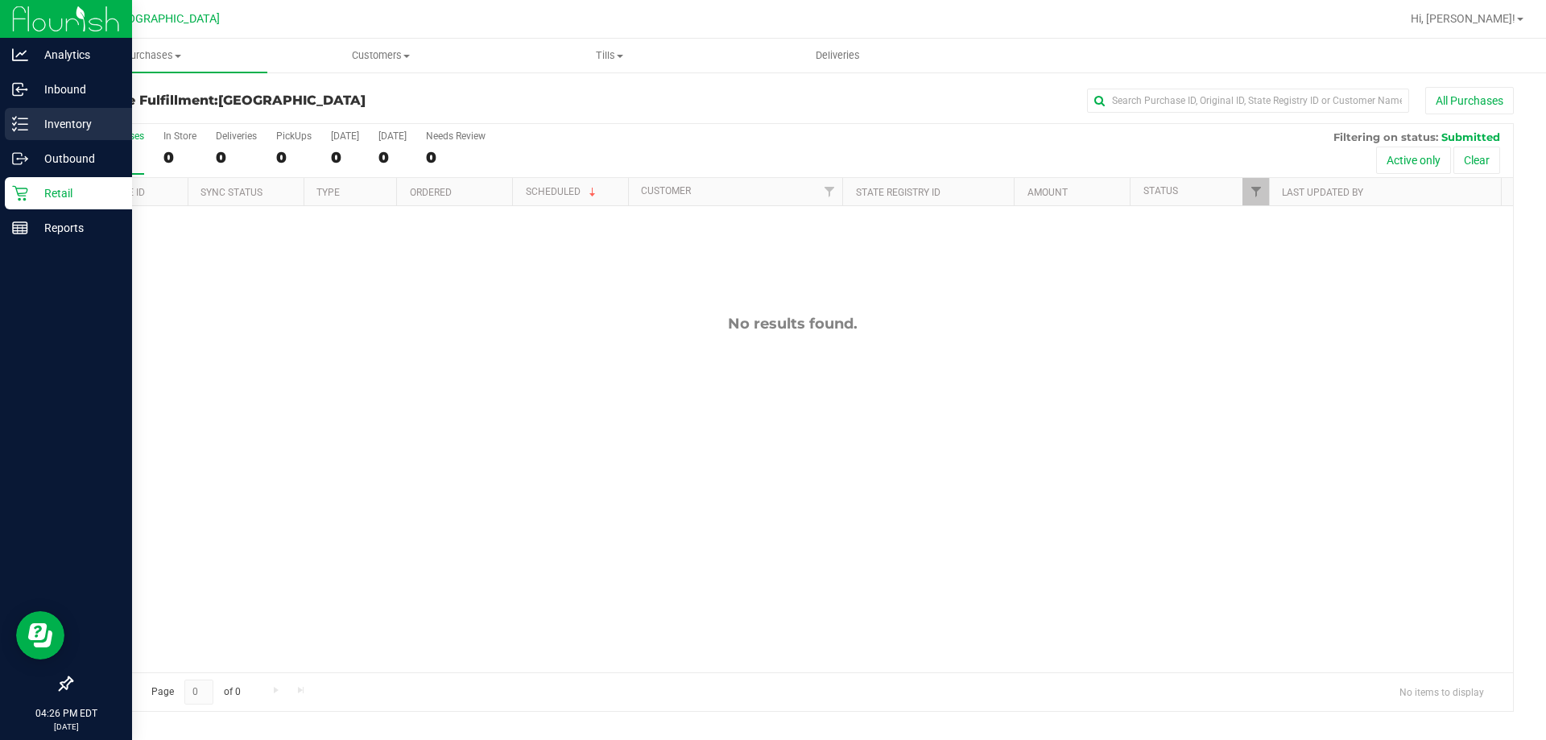
click at [36, 126] on p "Inventory" at bounding box center [76, 123] width 97 height 19
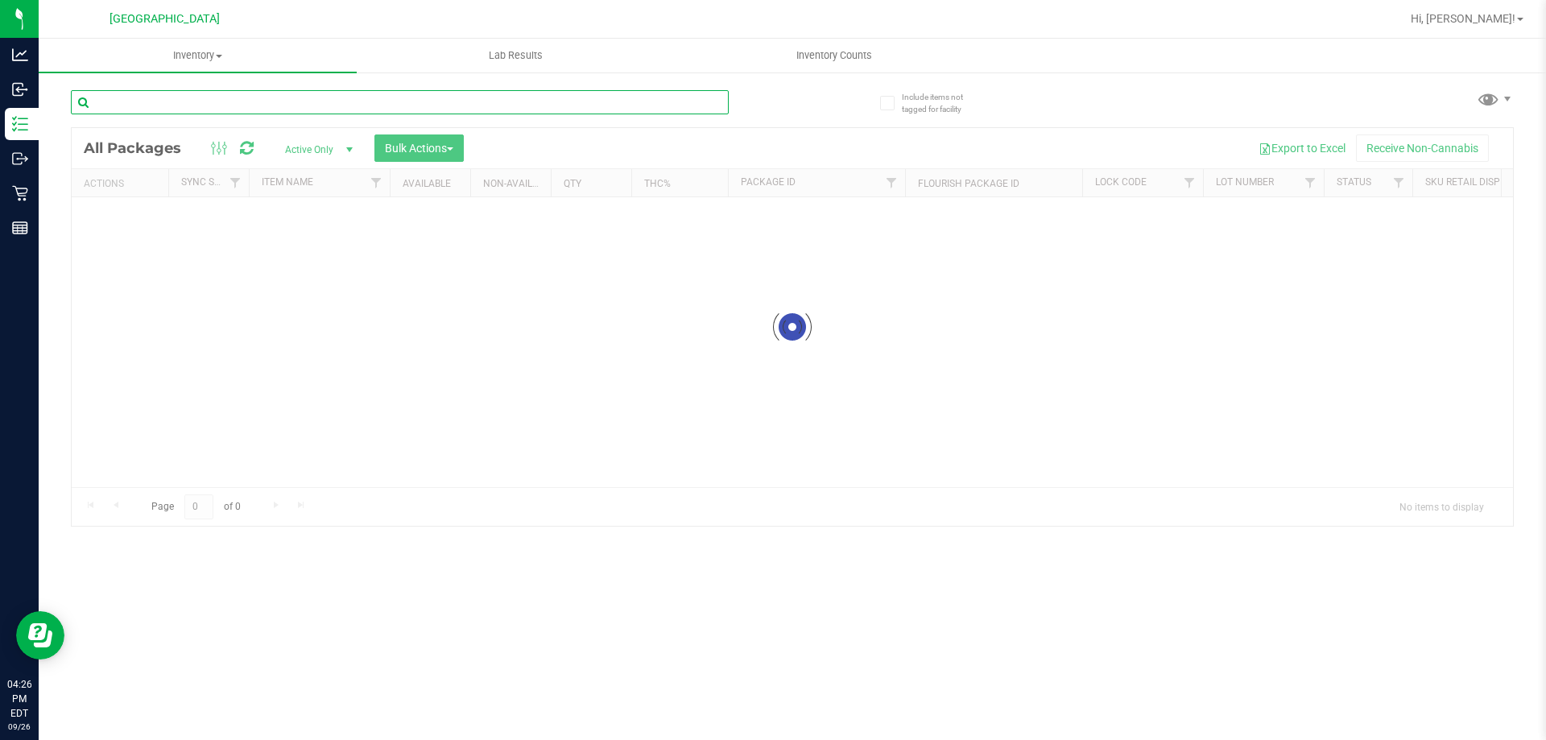
click at [392, 103] on input "text" at bounding box center [400, 102] width 658 height 24
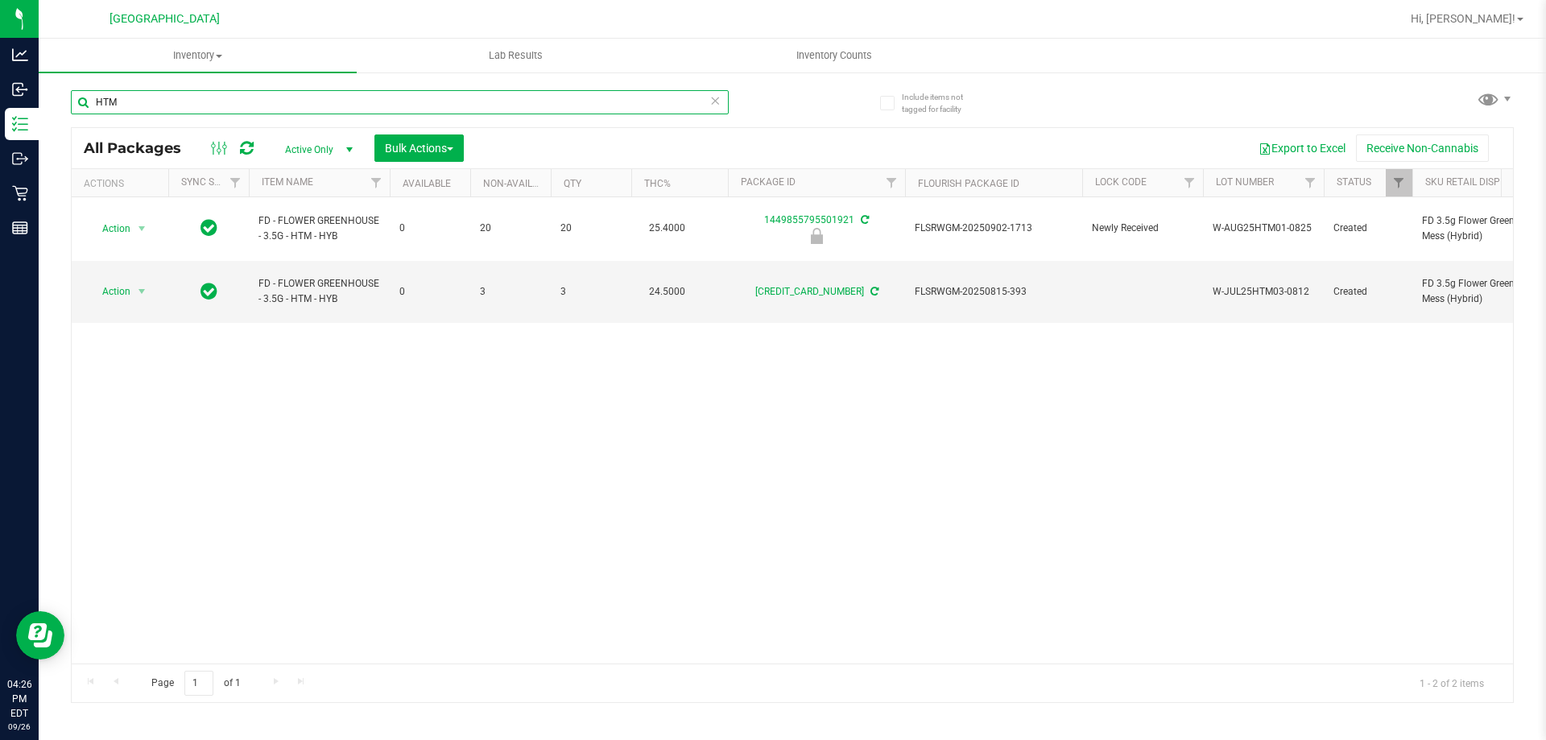
type input "HTM"
click at [327, 436] on div "Action Action Edit attributes Global inventory Locate package Package audit log…" at bounding box center [792, 430] width 1441 height 466
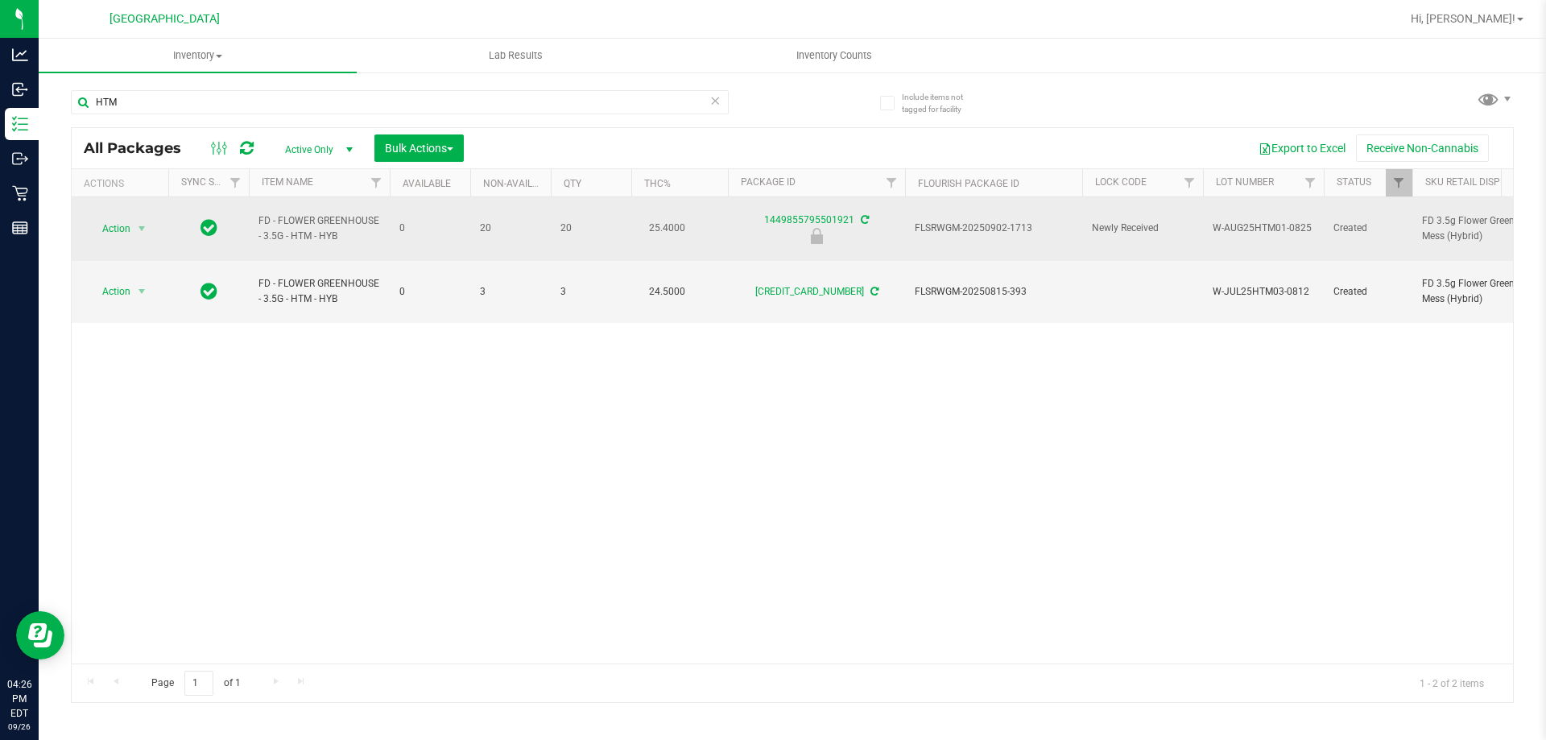
click at [132, 205] on td "Action Action Edit attributes Global inventory Locate package Package audit log…" at bounding box center [120, 229] width 97 height 64
click at [132, 217] on span "select" at bounding box center [142, 228] width 20 height 23
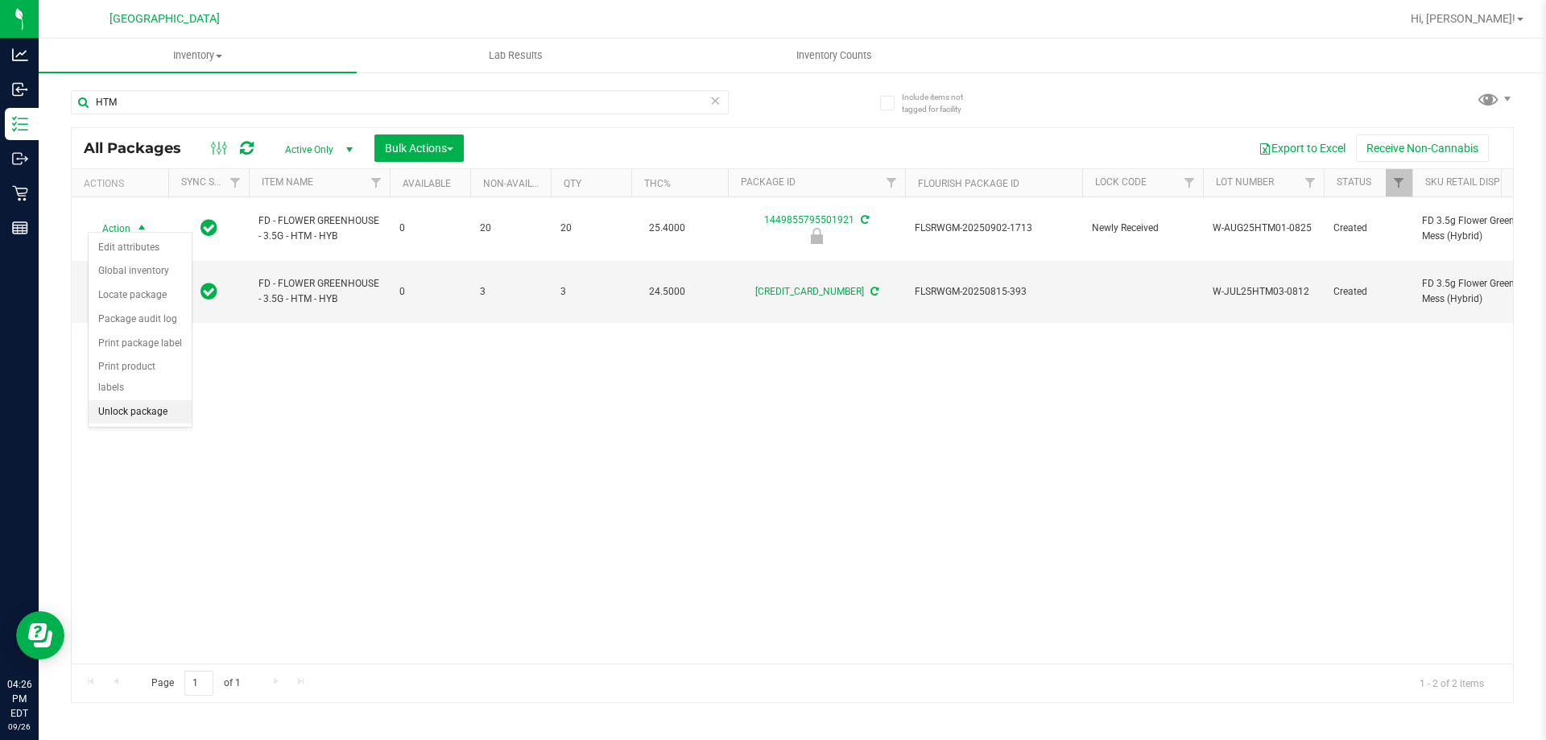
click at [159, 400] on li "Unlock package" at bounding box center [140, 412] width 103 height 24
